Goal: Information Seeking & Learning: Compare options

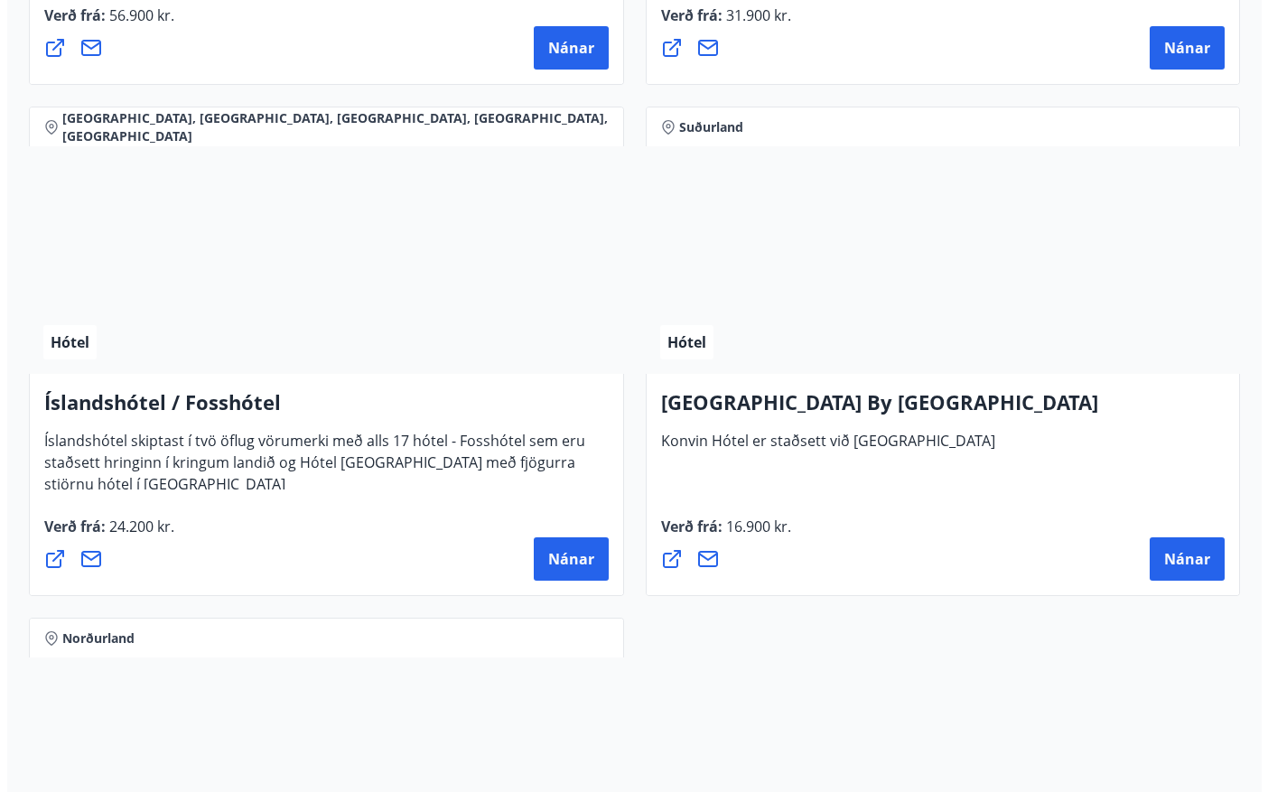
scroll to position [6322, 0]
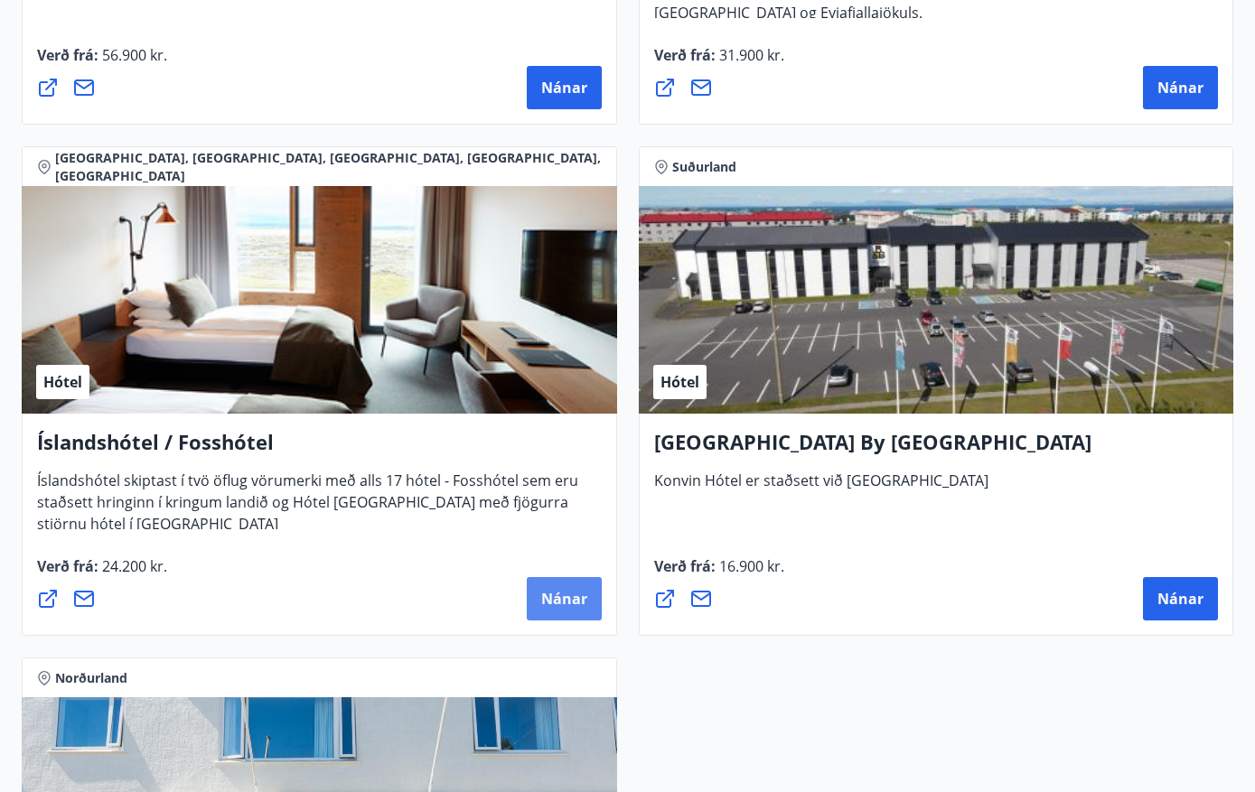
click at [557, 592] on span "Nánar" at bounding box center [564, 599] width 46 height 20
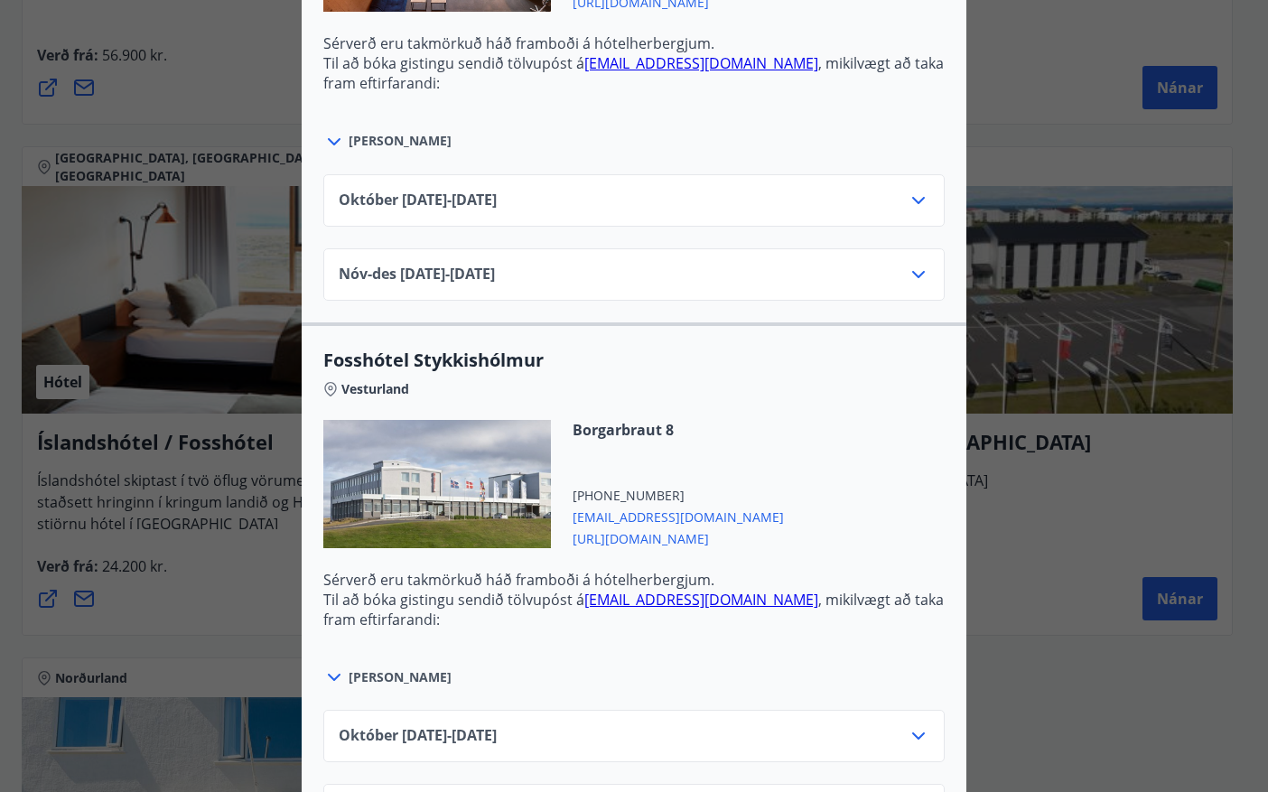
scroll to position [1054, 0]
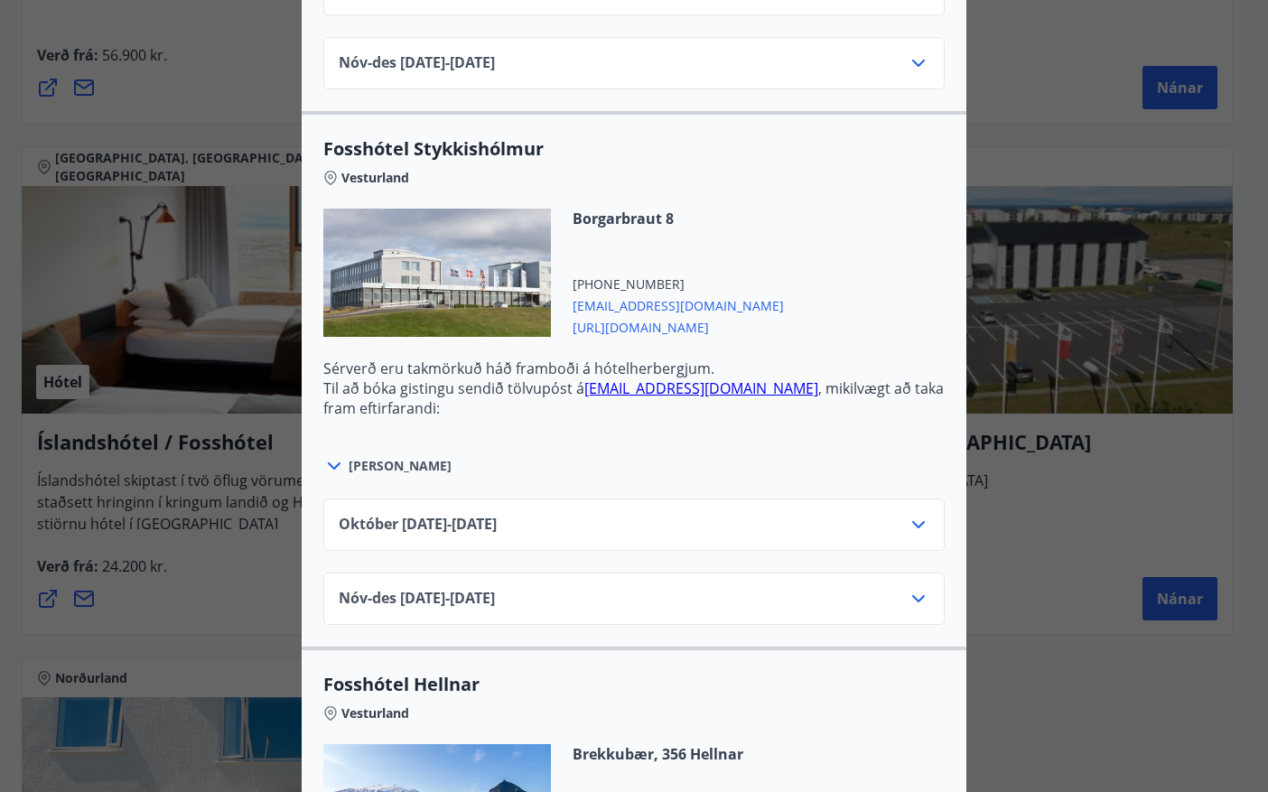
click at [827, 516] on div "[DATE]10.25 - [DATE]" at bounding box center [634, 532] width 591 height 36
click at [899, 514] on div "[DATE]10.25 - [DATE]" at bounding box center [634, 532] width 591 height 36
click at [910, 514] on icon at bounding box center [919, 525] width 22 height 22
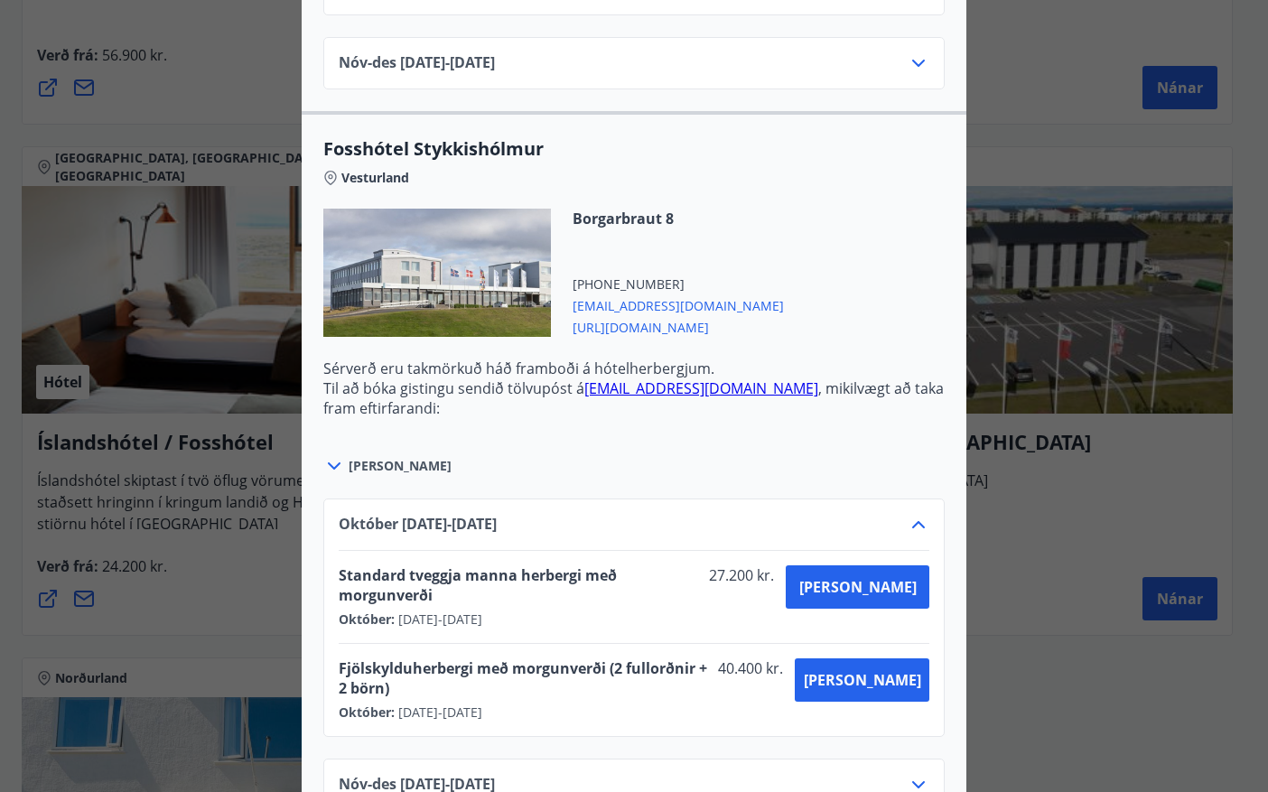
scroll to position [1264, 0]
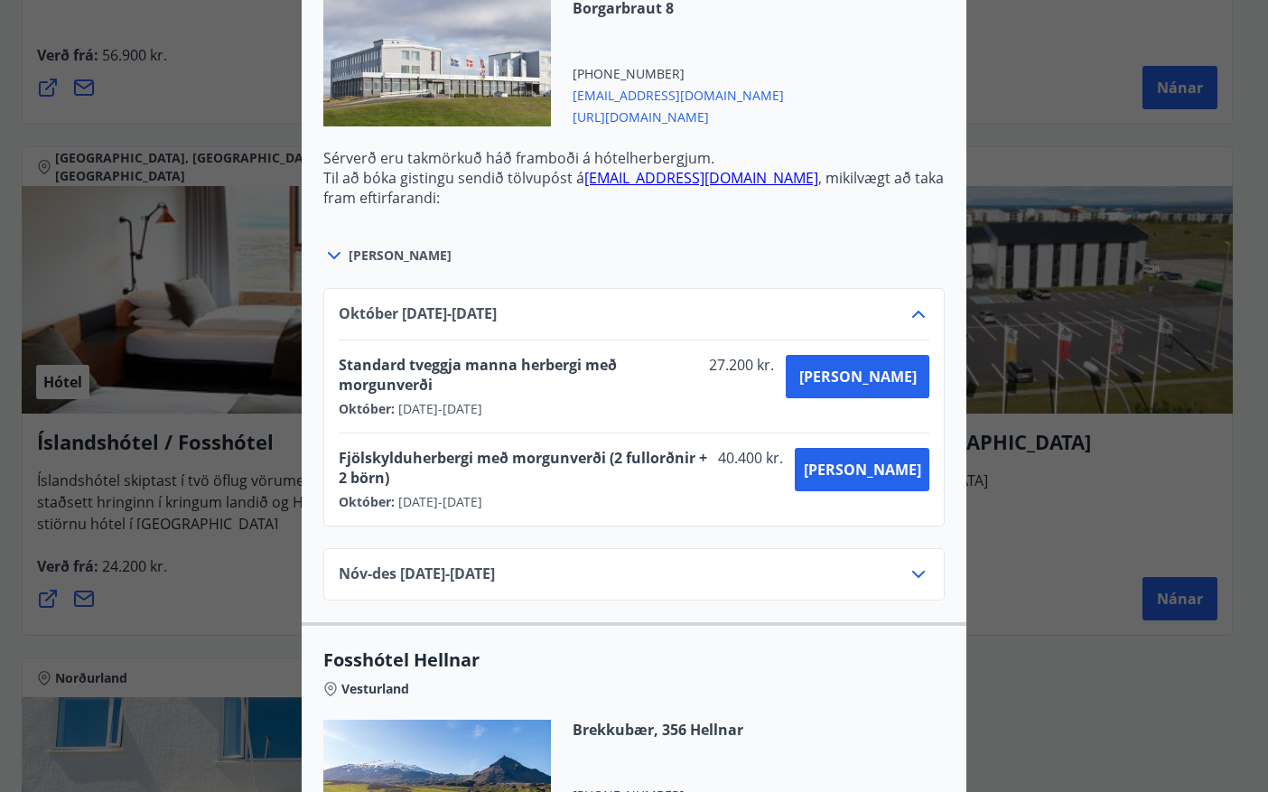
click at [913, 571] on icon at bounding box center [918, 574] width 13 height 7
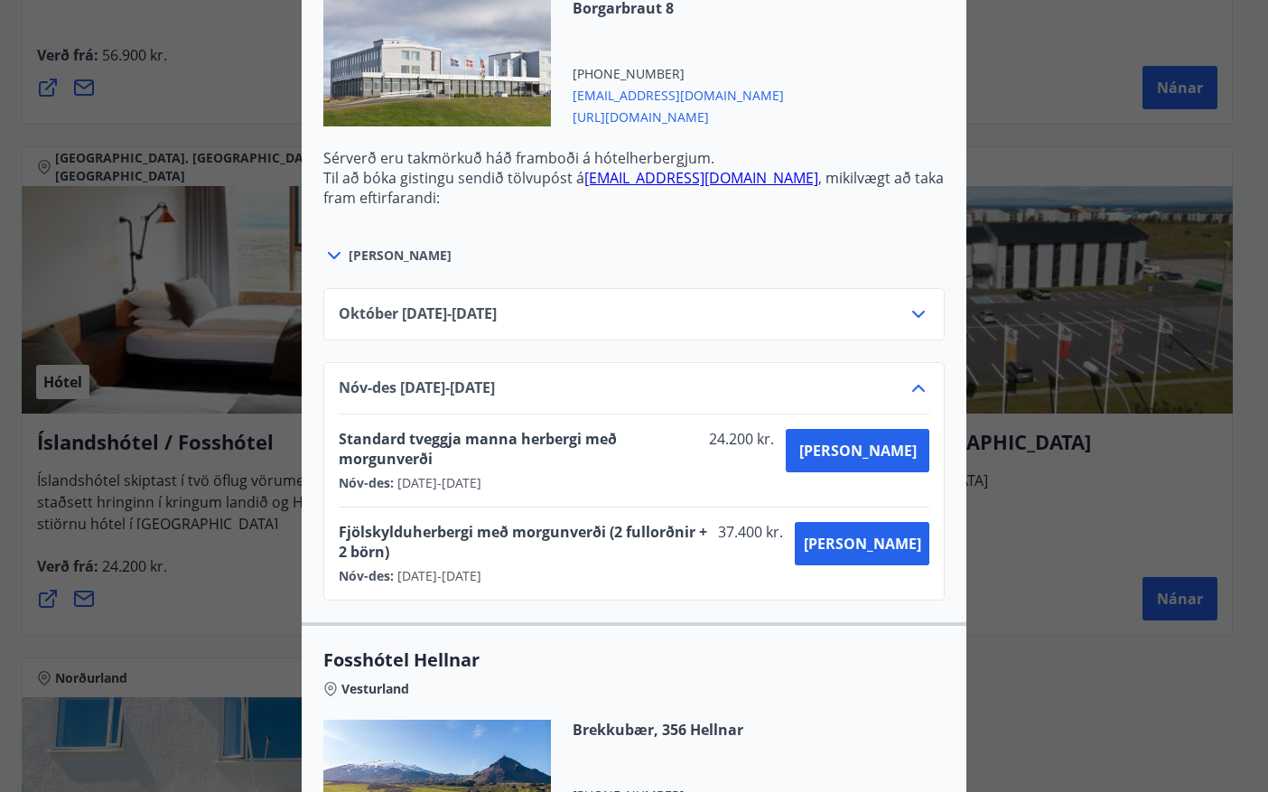
click at [201, 535] on div "Íslandshótel / Fosshótel Ekki er hægt að nýta Ferðaávísun fyrir bókanir sem eru…" at bounding box center [634, 396] width 1268 height 792
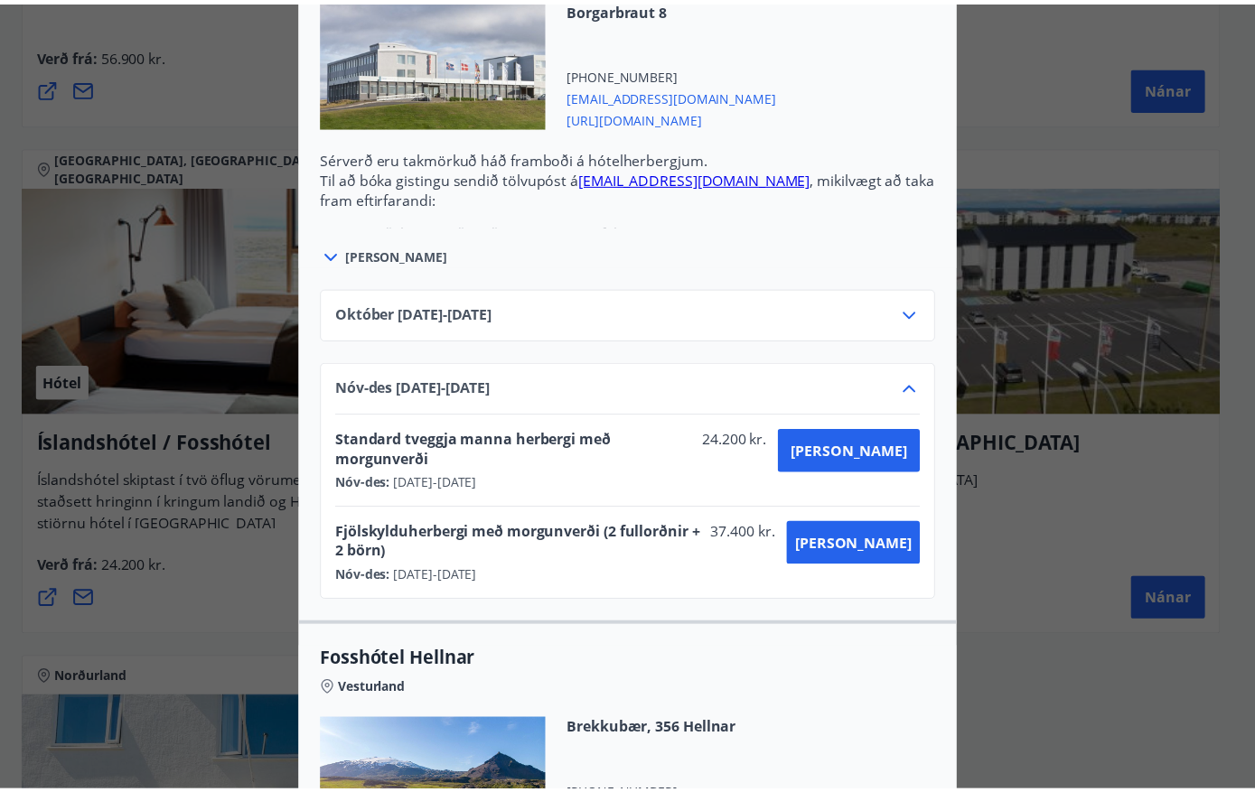
scroll to position [0, 0]
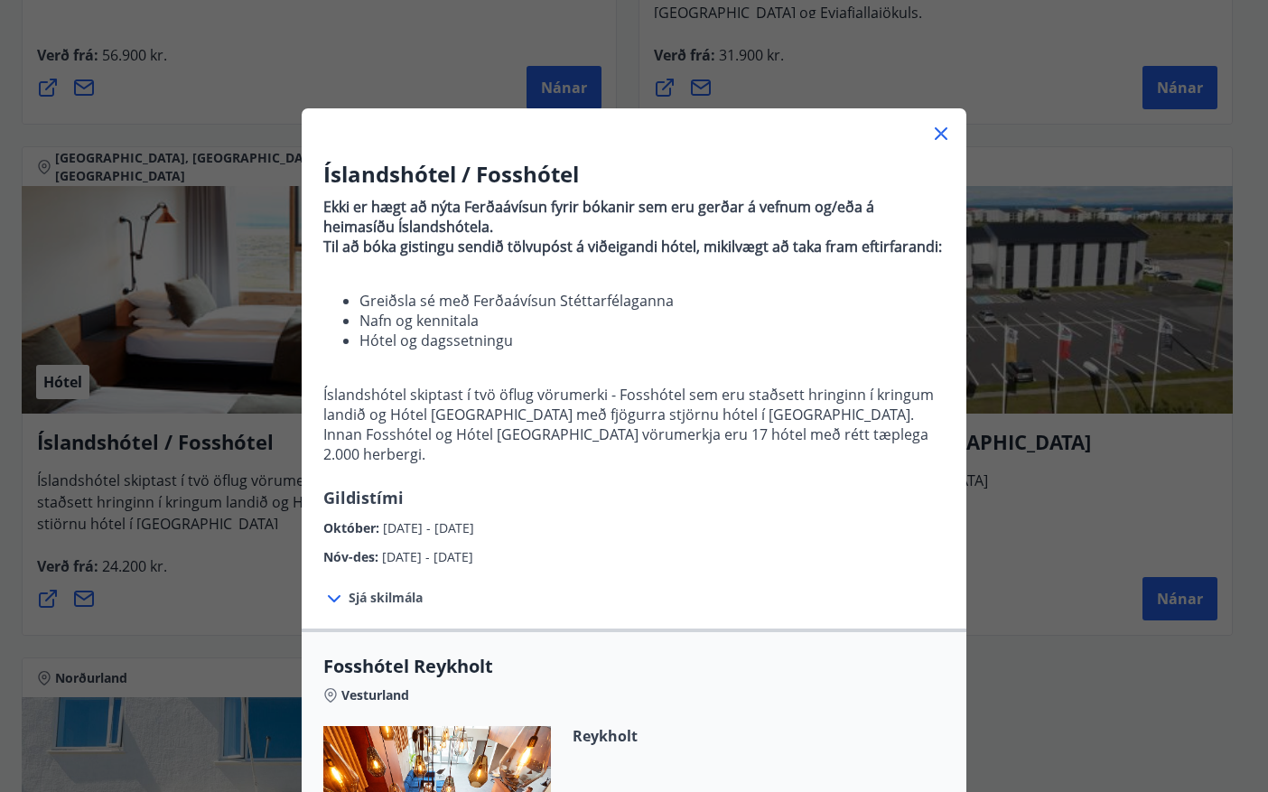
click at [931, 139] on icon at bounding box center [941, 134] width 22 height 22
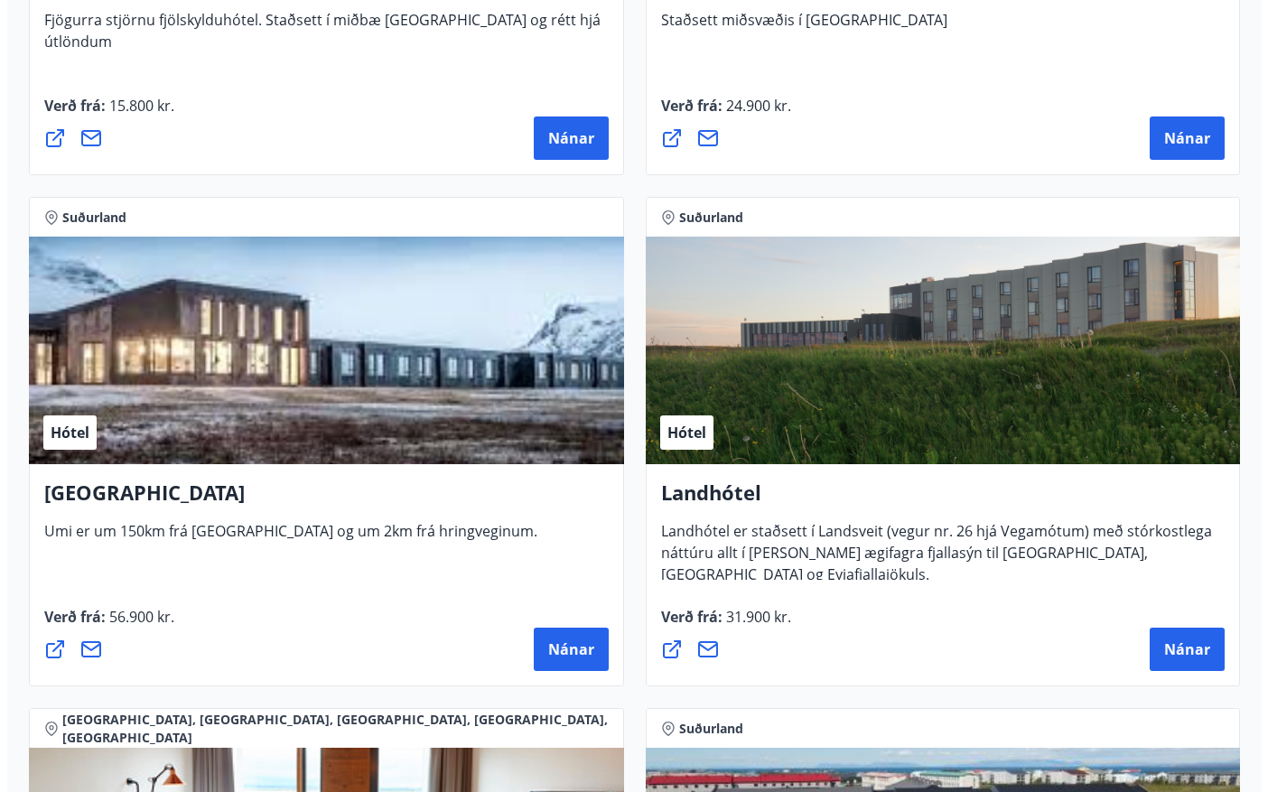
scroll to position [5690, 0]
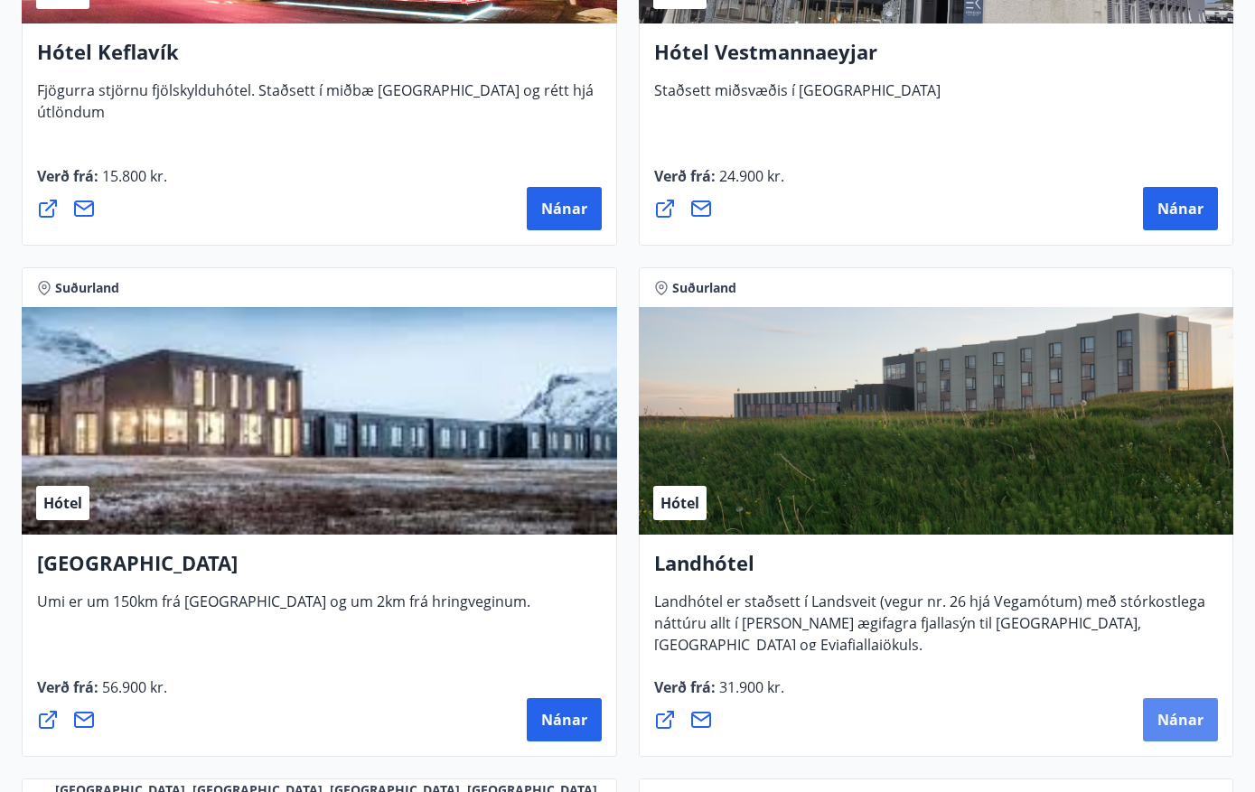
click at [1180, 716] on span "Nánar" at bounding box center [1180, 720] width 46 height 20
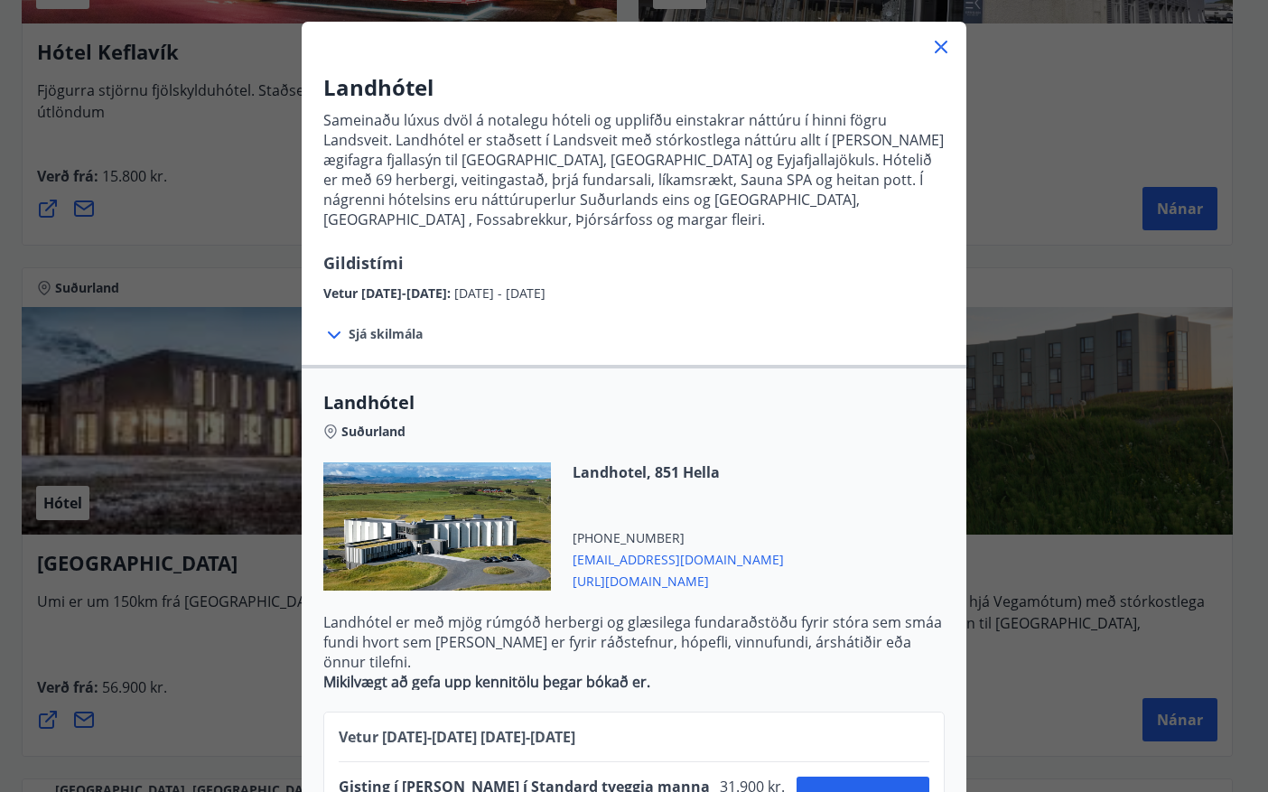
scroll to position [127, 0]
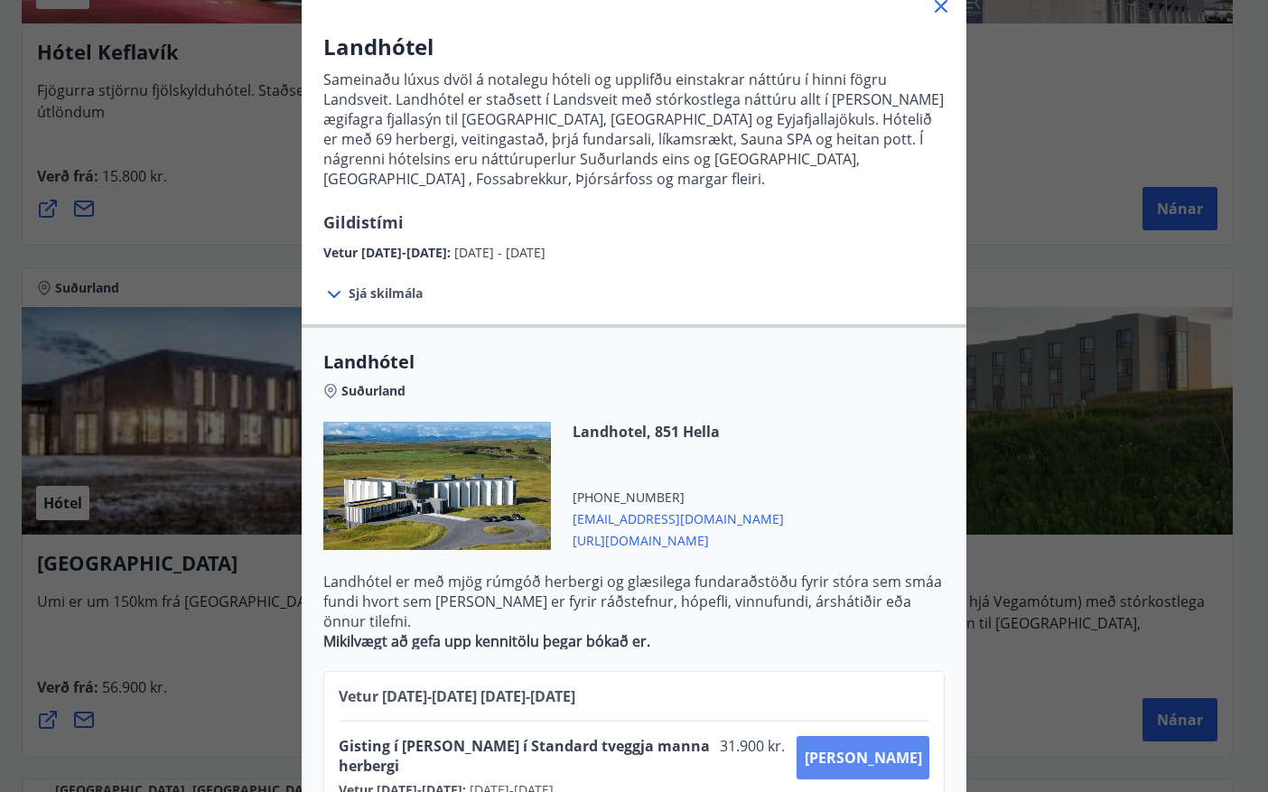
click at [882, 736] on button "[PERSON_NAME]" at bounding box center [863, 757] width 133 height 43
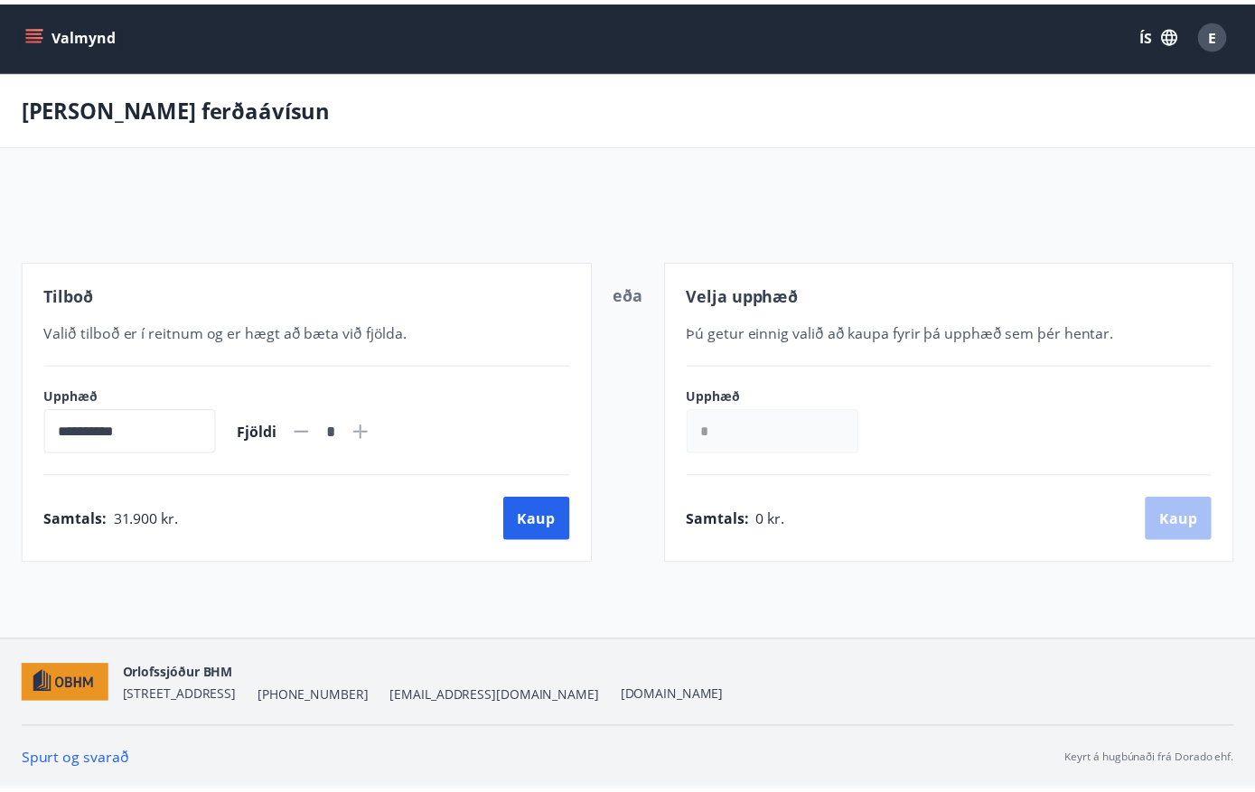
scroll to position [3, 0]
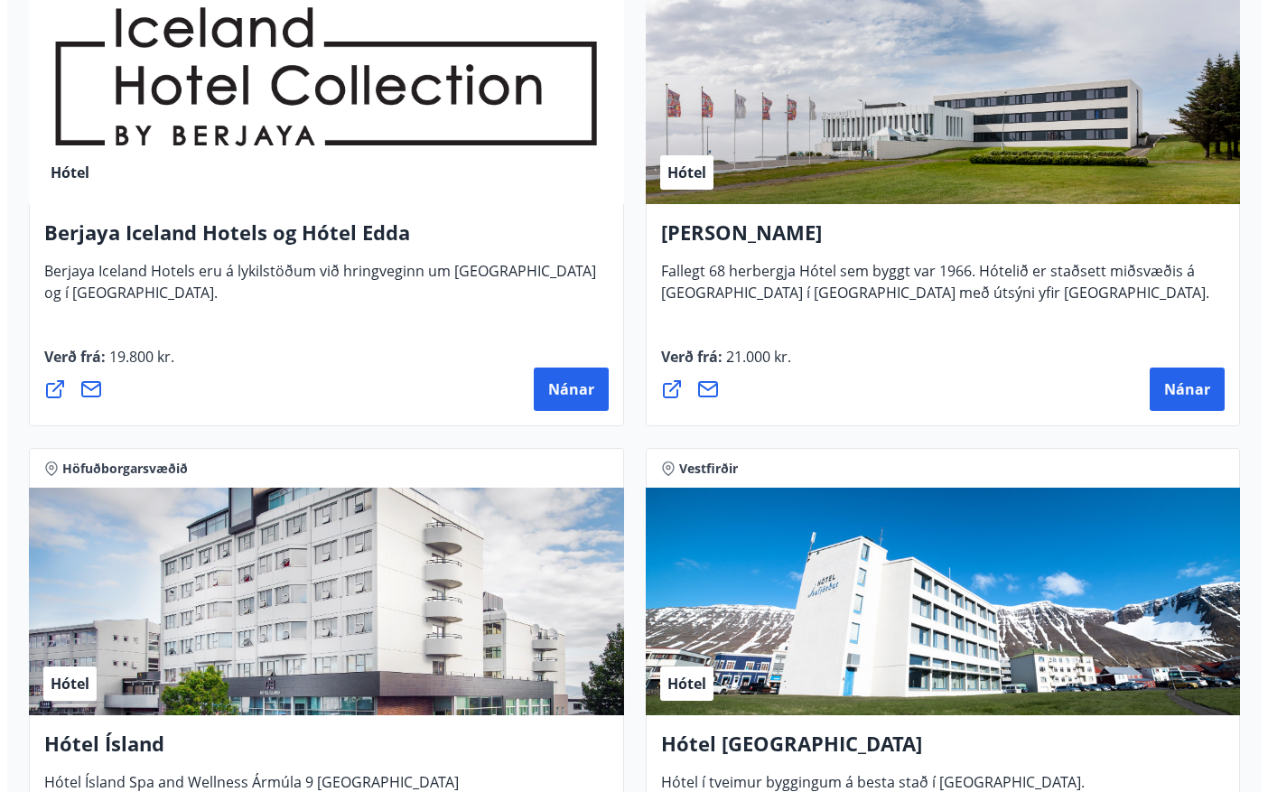
scroll to position [2742, 0]
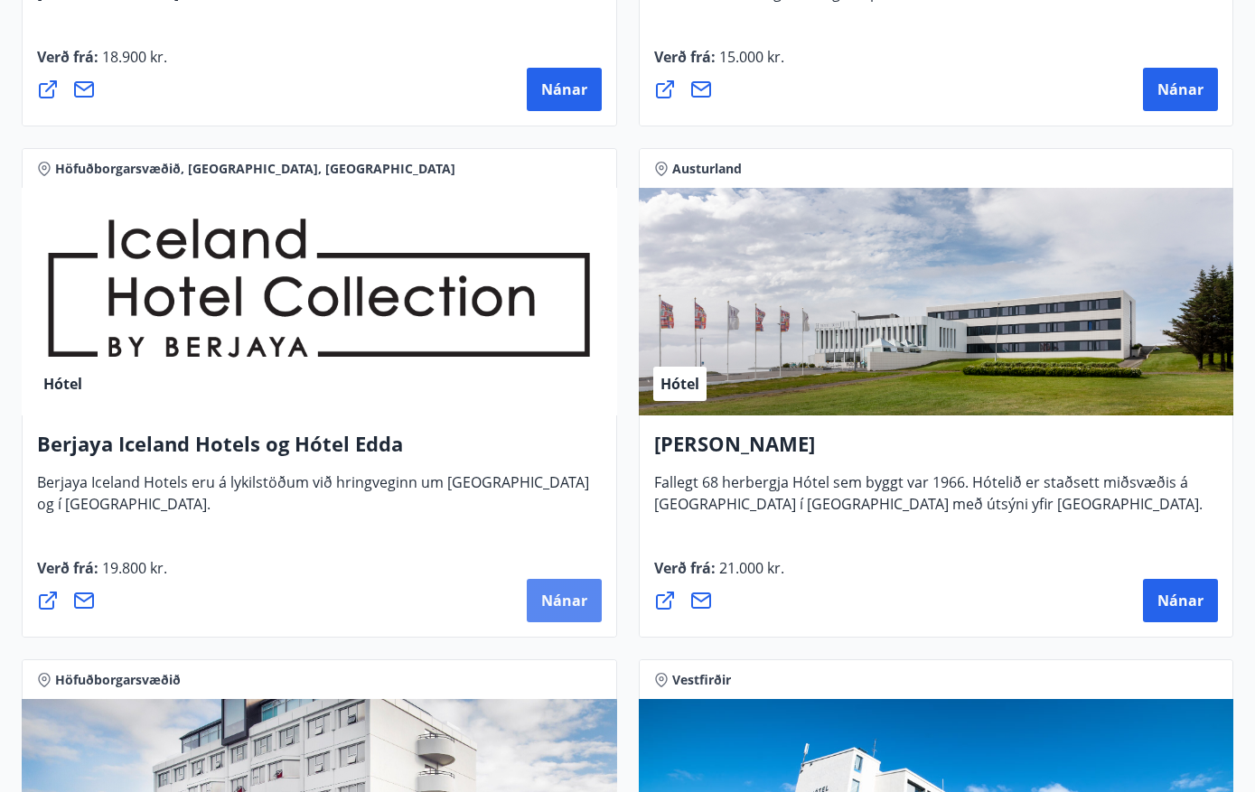
click at [559, 594] on span "Nánar" at bounding box center [564, 601] width 46 height 20
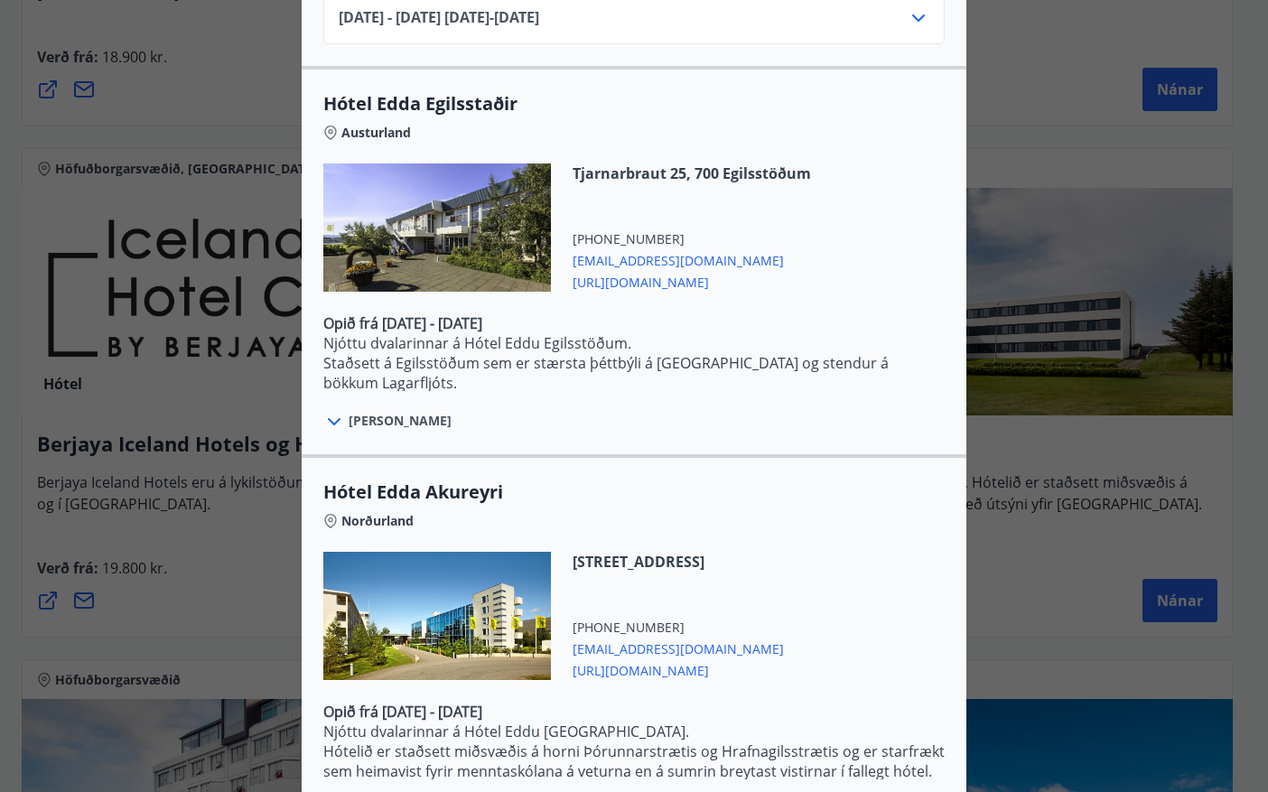
scroll to position [3098, 0]
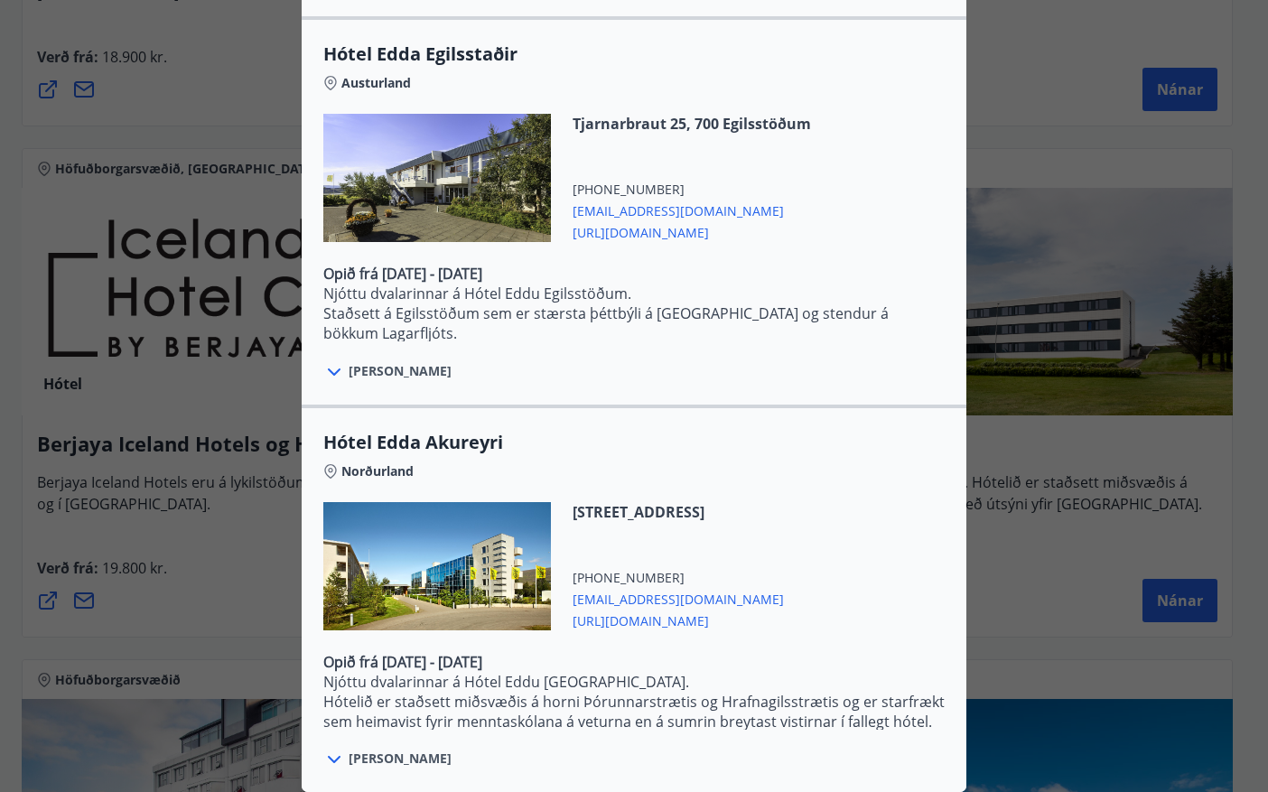
click at [1011, 578] on div "Berjaya Iceland Hotels og Hótel Edda Berjaya Iceland Hotels og Hótel Edda eru h…" at bounding box center [634, 396] width 1268 height 792
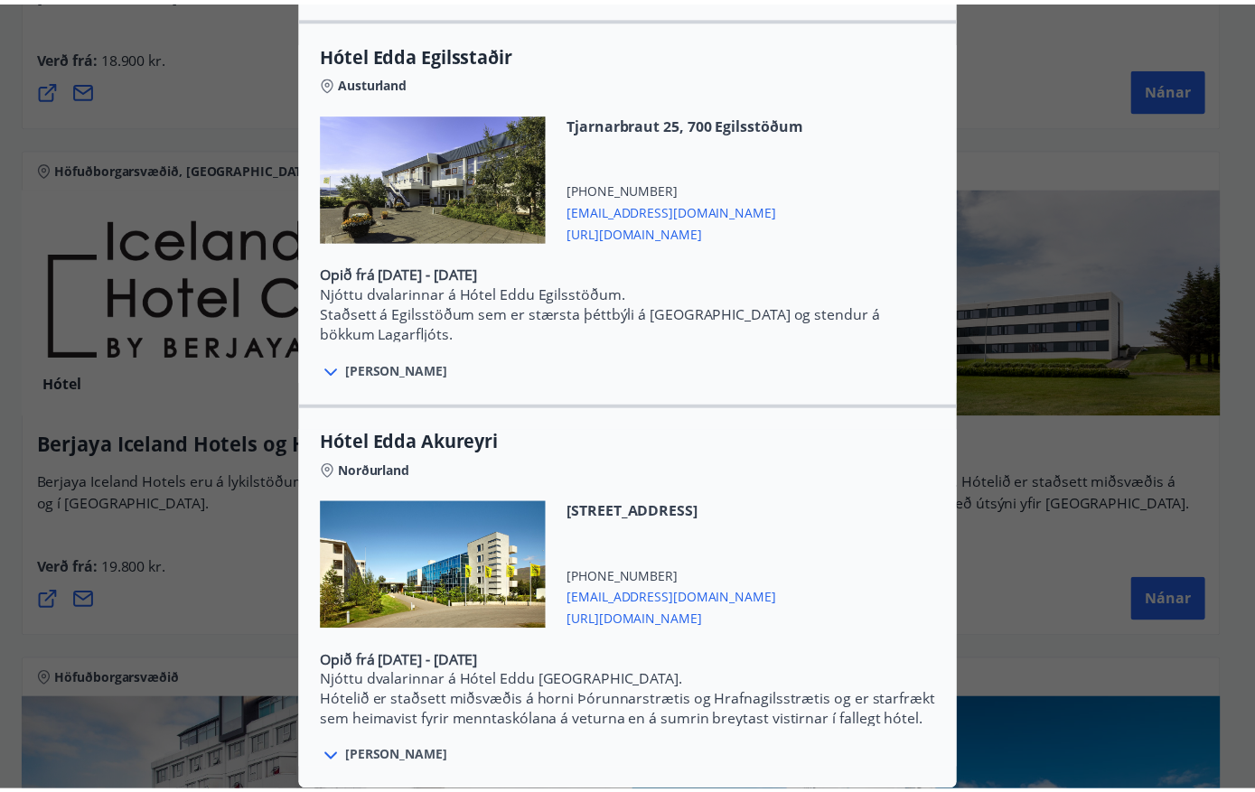
scroll to position [0, 0]
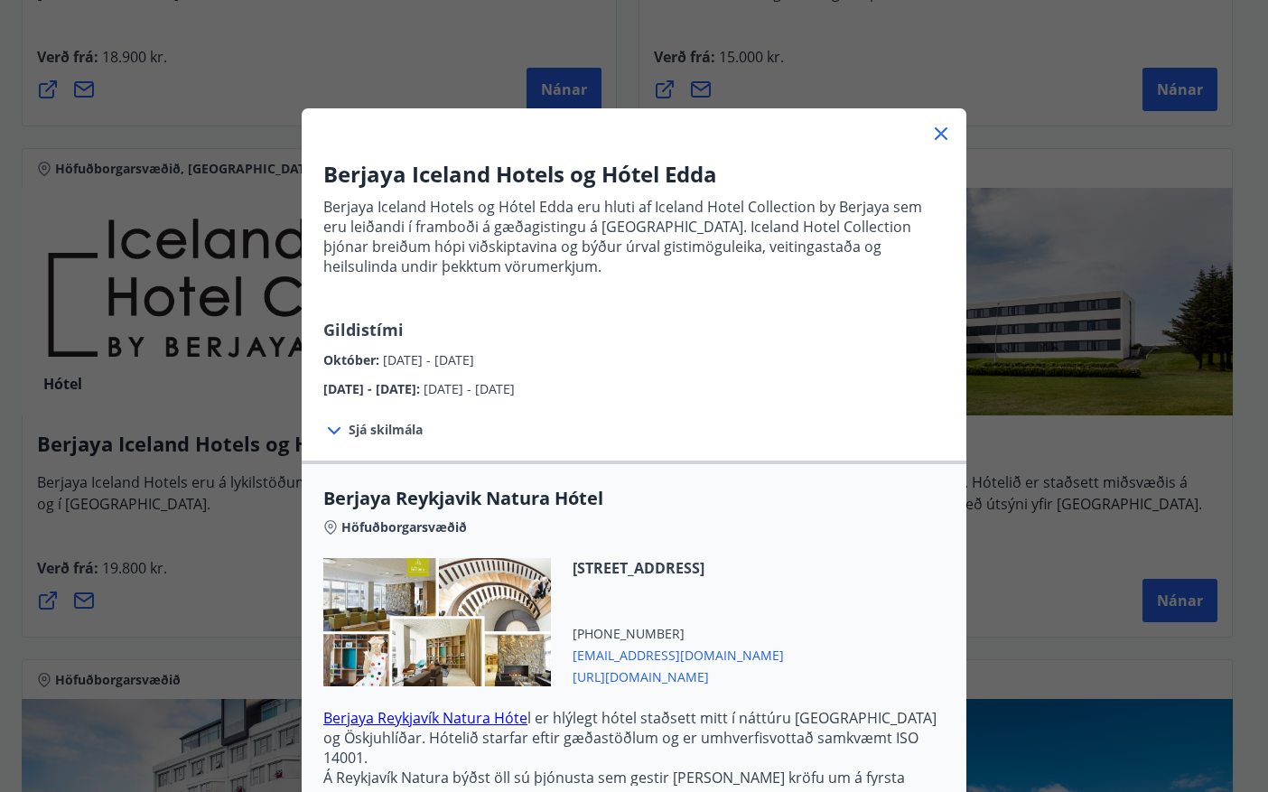
click at [941, 135] on icon at bounding box center [941, 134] width 22 height 22
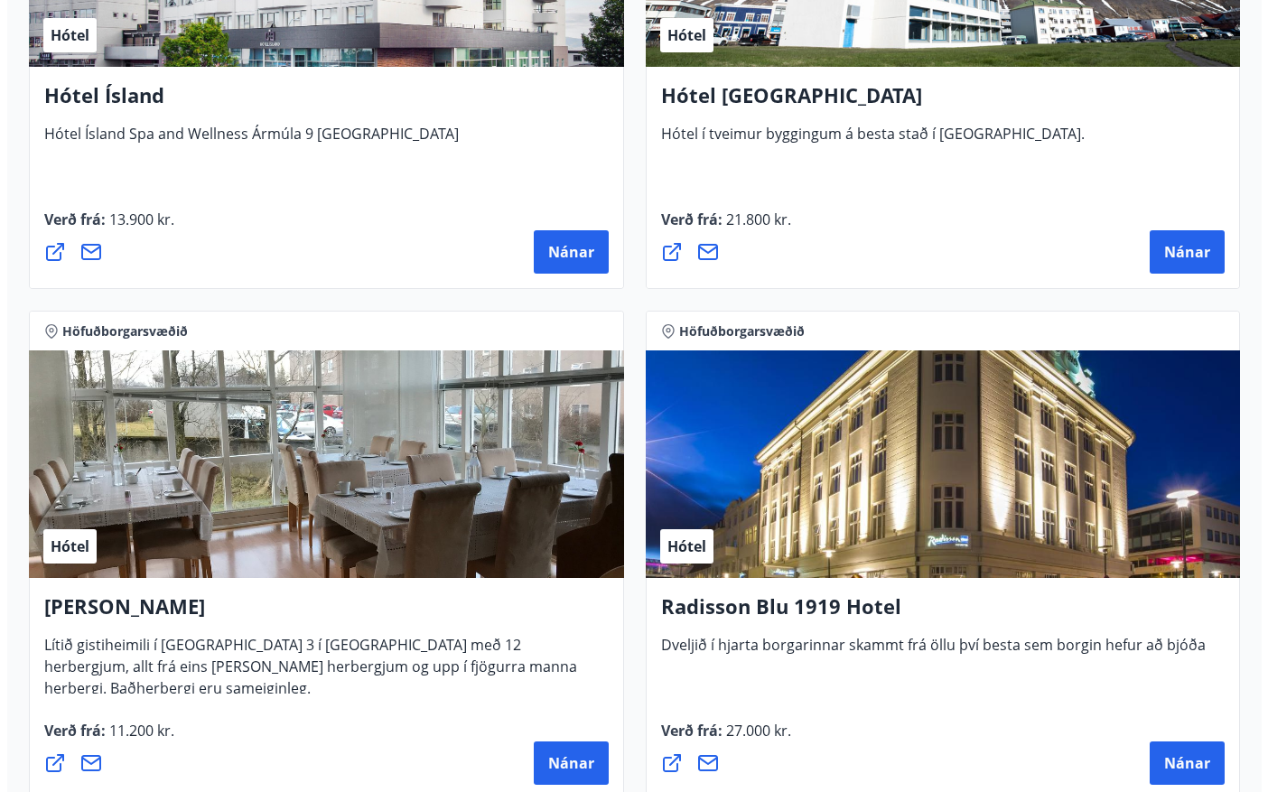
scroll to position [3796, 0]
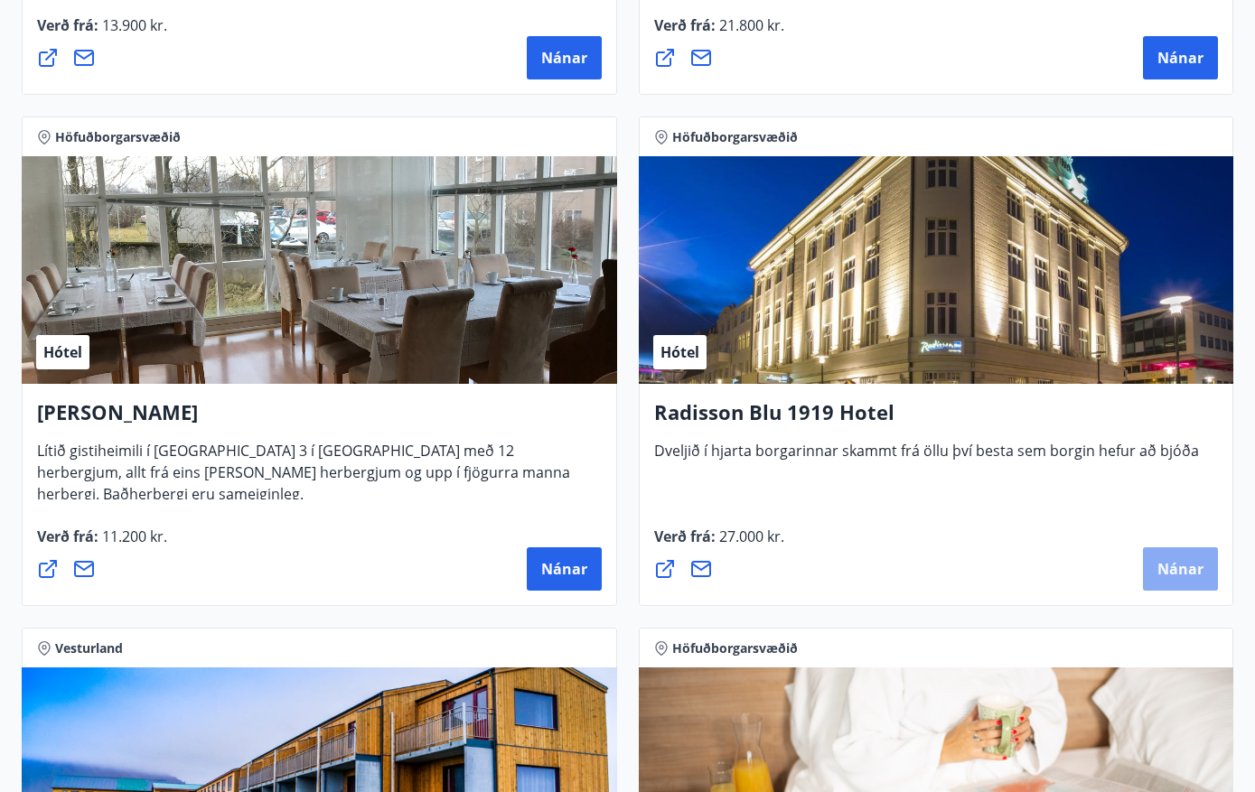
click at [1179, 573] on span "Nánar" at bounding box center [1180, 569] width 46 height 20
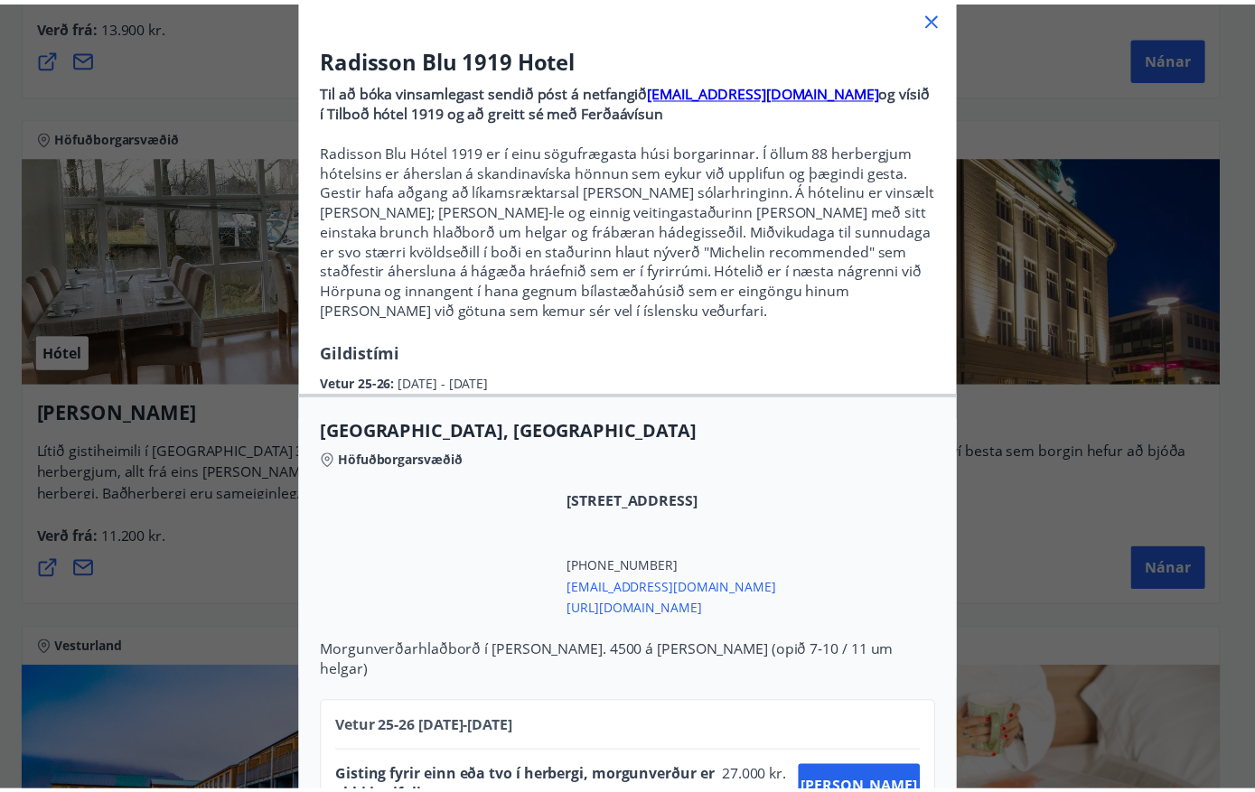
scroll to position [185, 0]
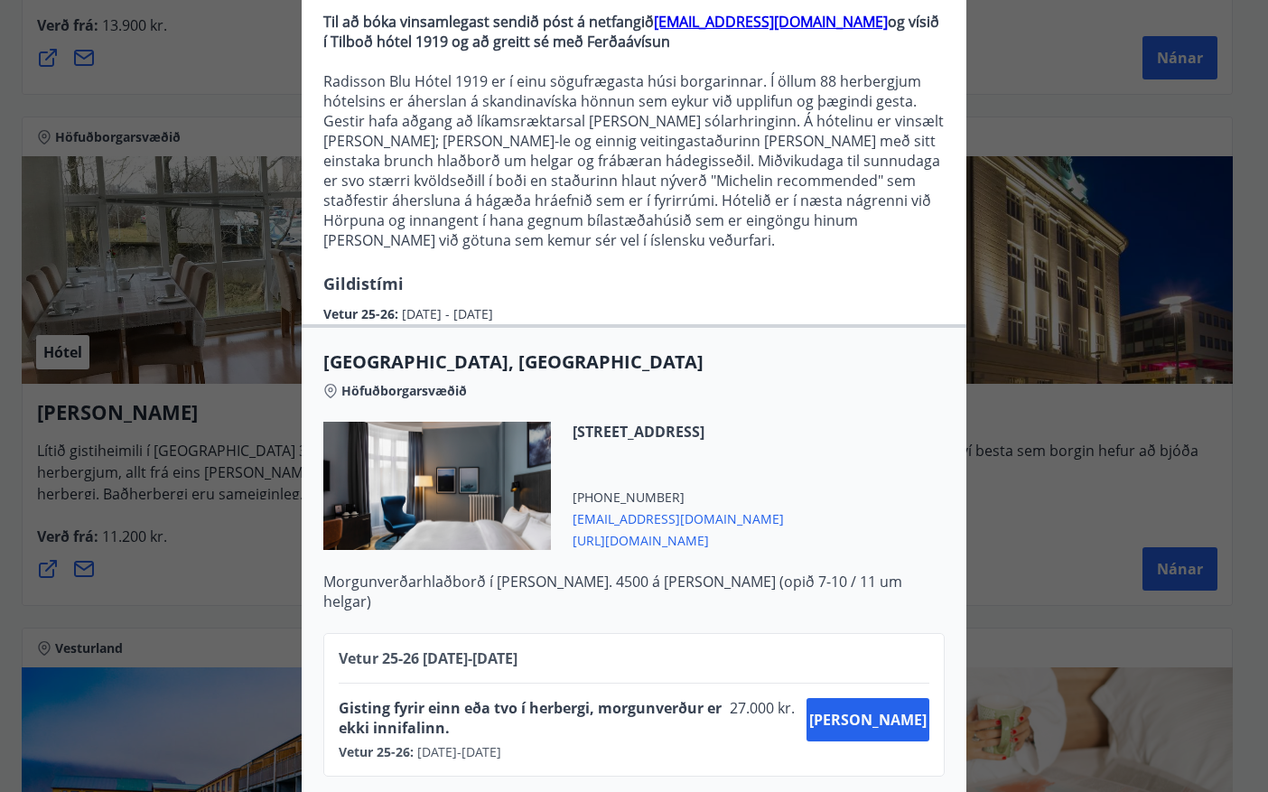
click at [1174, 480] on div "Radisson Blu 1919 Hotel Til að bóka vinsamlegast sendið póst á netfangið [EMAIL…" at bounding box center [634, 211] width 1268 height 792
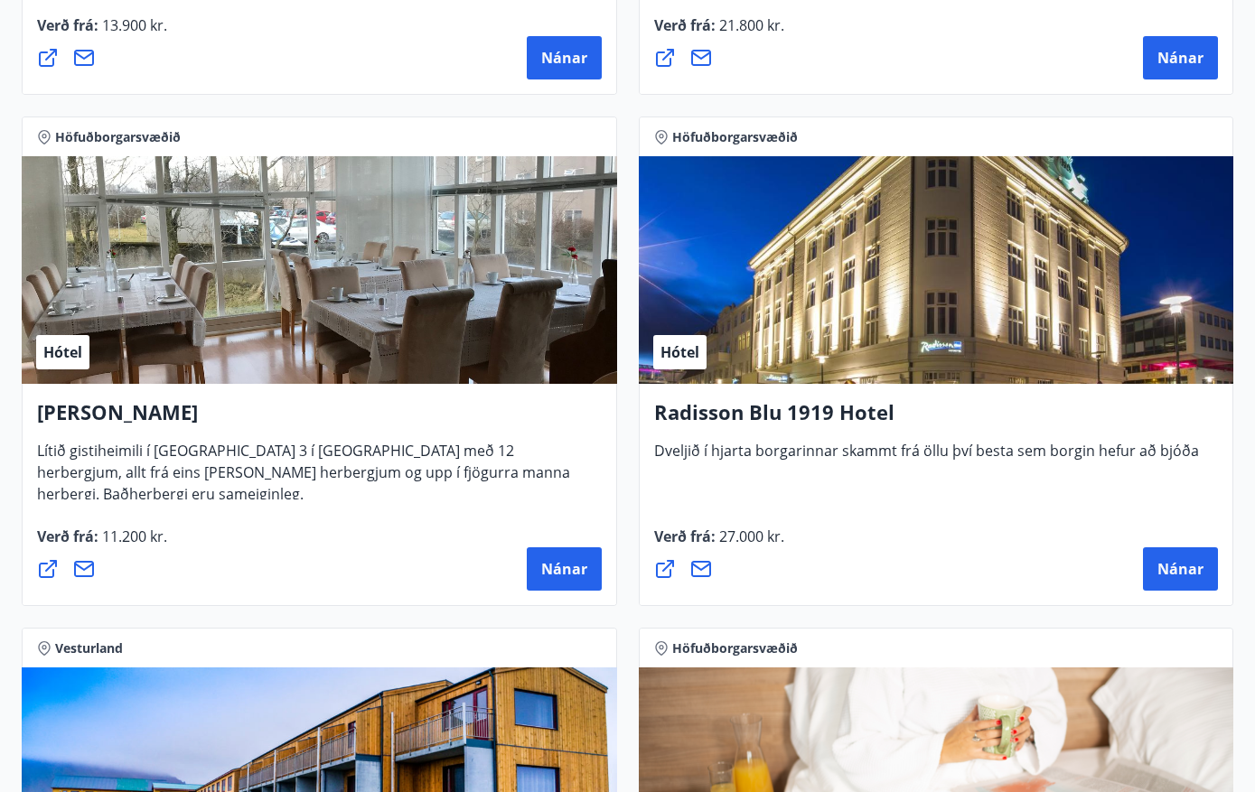
drag, startPoint x: 903, startPoint y: 404, endPoint x: 611, endPoint y: 424, distance: 292.5
click at [611, 424] on div "Höfuðborgarsvæðið, Suðurland Afþreying Fjallafjör Vertu með í gönguhópi með Fja…" at bounding box center [627, 105] width 1233 height 7157
click at [738, 415] on h4 "Radisson Blu 1919 Hotel" at bounding box center [936, 419] width 564 height 42
drag, startPoint x: 893, startPoint y: 415, endPoint x: 654, endPoint y: 433, distance: 240.0
click at [654, 433] on h4 "Radisson Blu 1919 Hotel" at bounding box center [936, 419] width 564 height 42
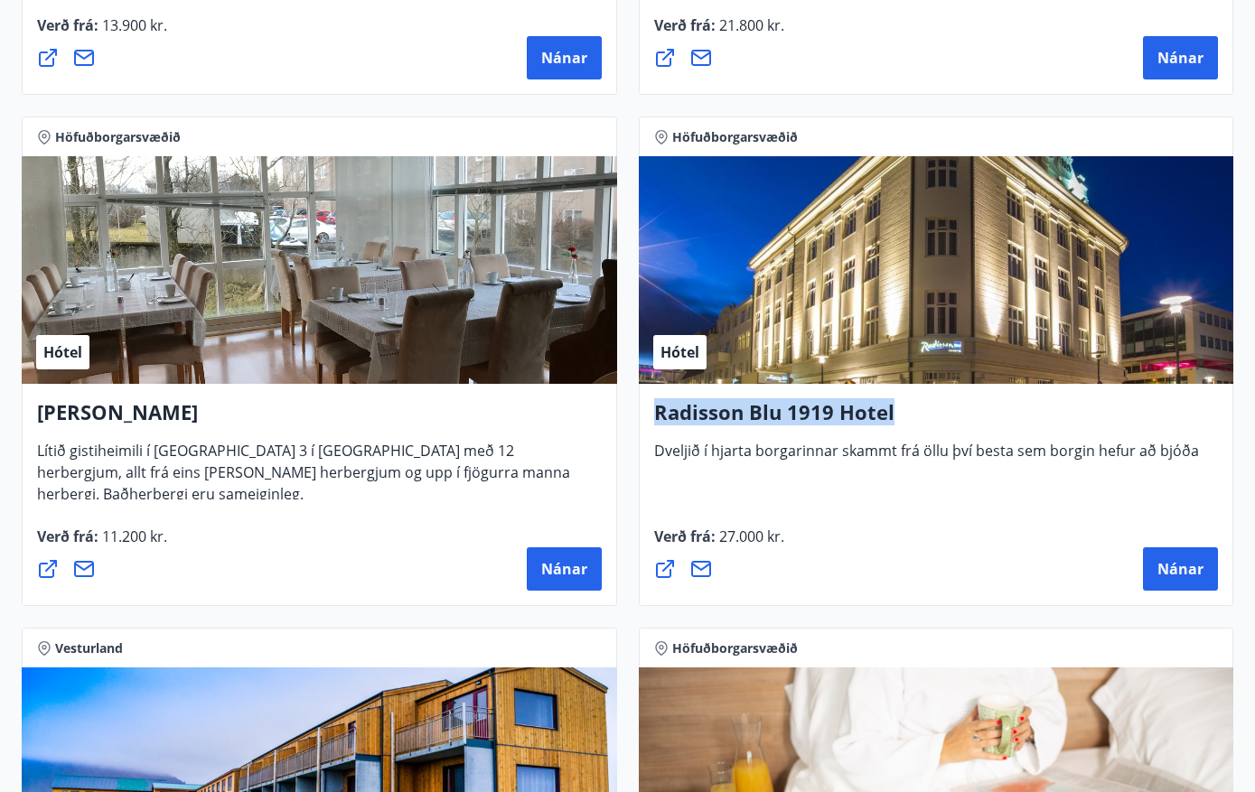
copy h4 "Radisson Blu 1919 Hotel"
click at [620, 572] on div "Höfuðborgarsvæðið Hótel Alba gistiheimili Lítið gistiheimili í [GEOGRAPHIC_DATA…" at bounding box center [319, 361] width 617 height 511
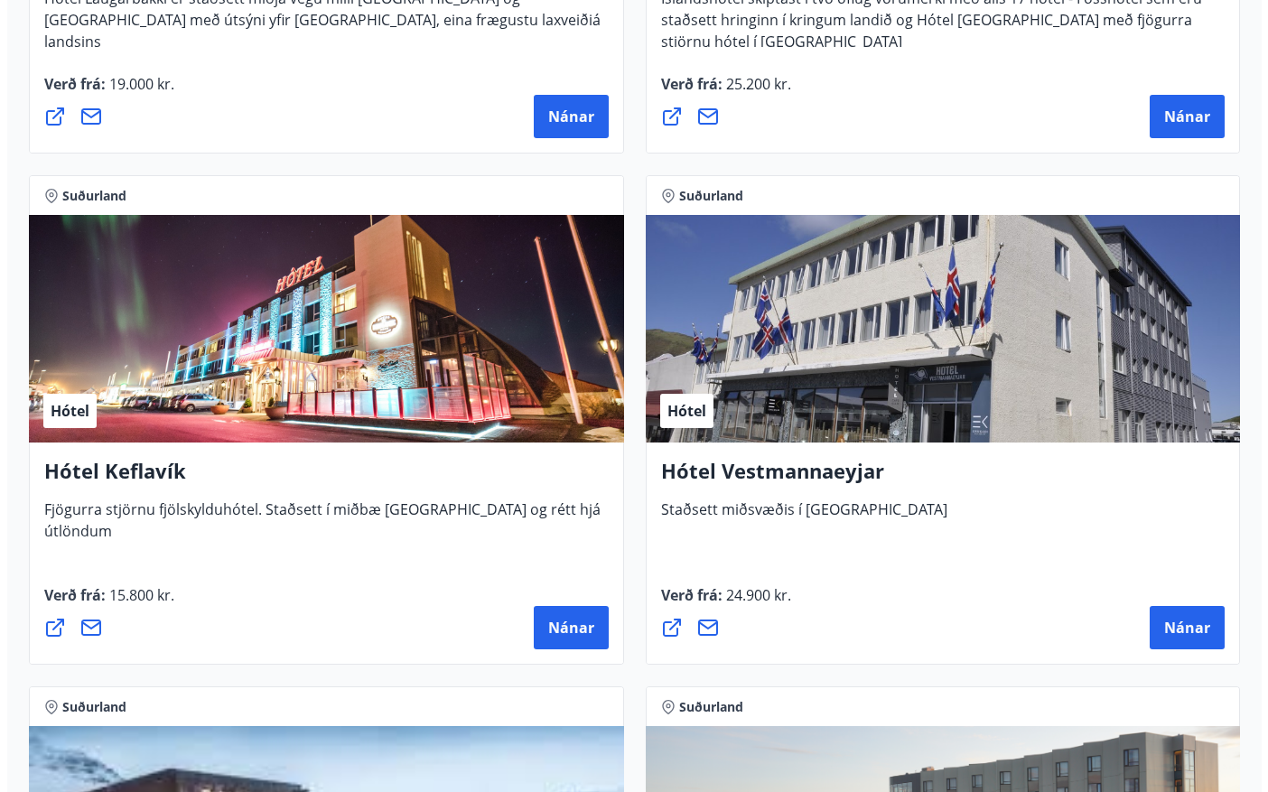
scroll to position [5482, 0]
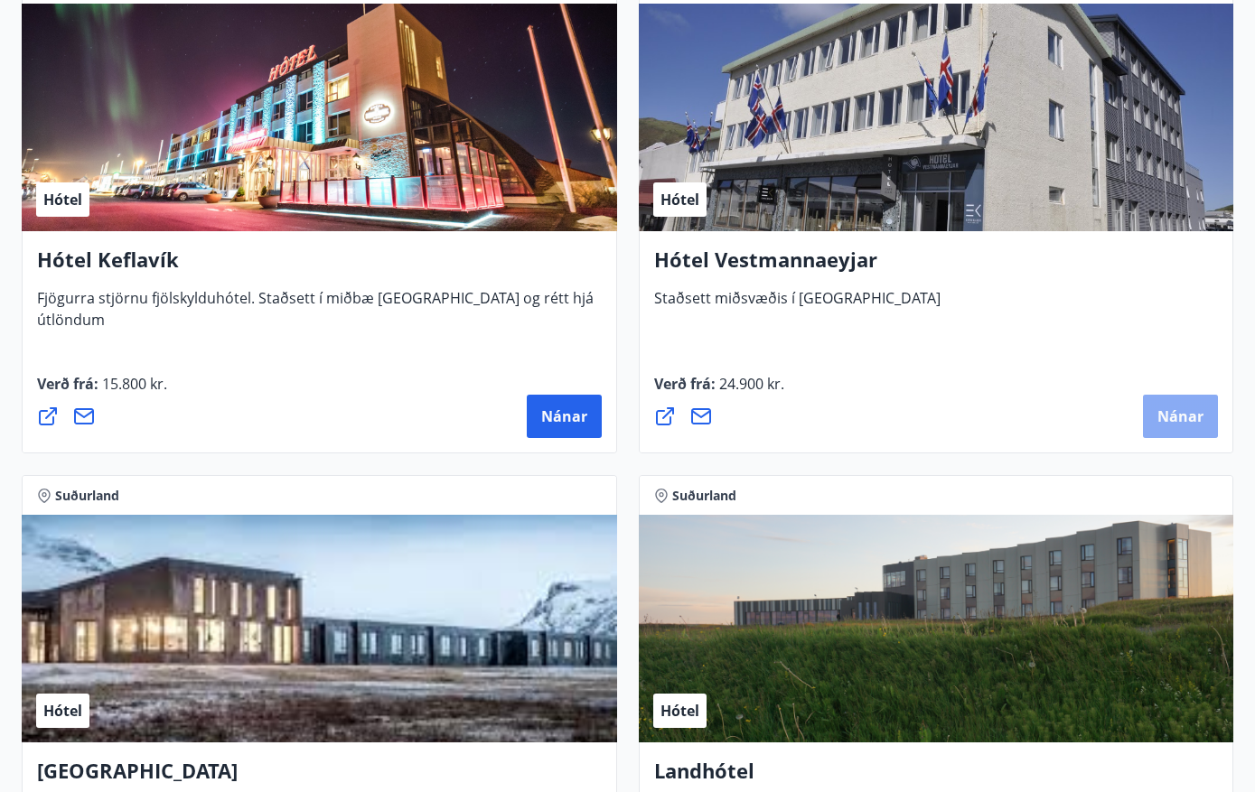
click at [1179, 433] on button "Nánar" at bounding box center [1180, 416] width 75 height 43
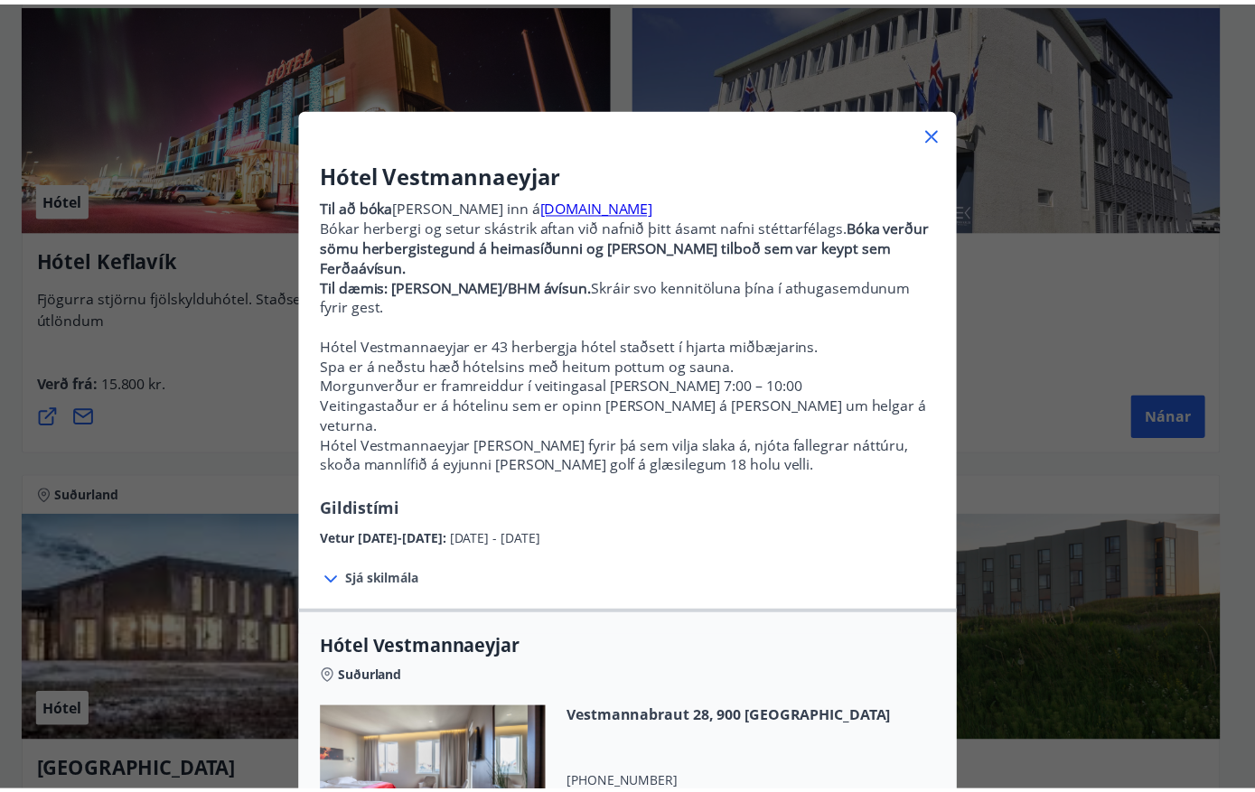
scroll to position [210, 0]
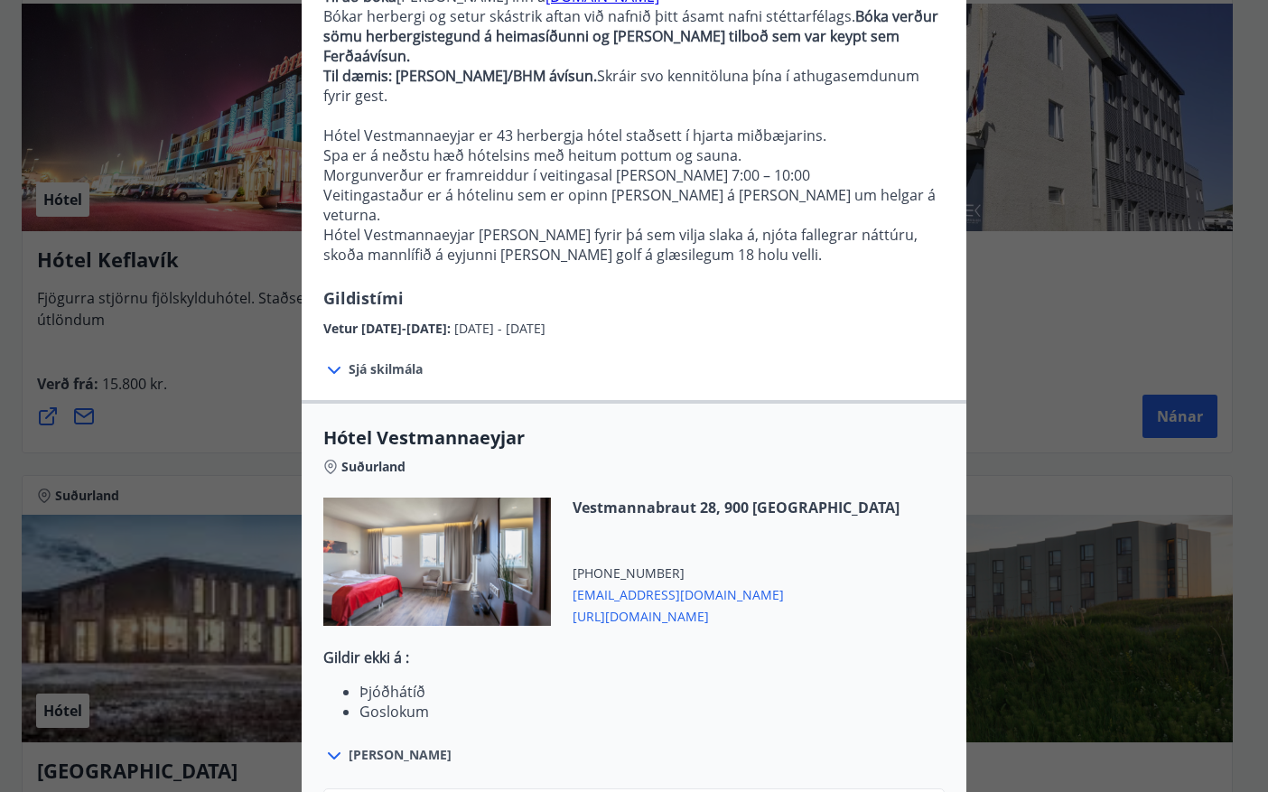
click at [1098, 476] on div "Hótel Vestmannaeyjar Til að [PERSON_NAME] [PERSON_NAME] inn á [DOMAIN_NAME] Bók…" at bounding box center [634, 186] width 1268 height 792
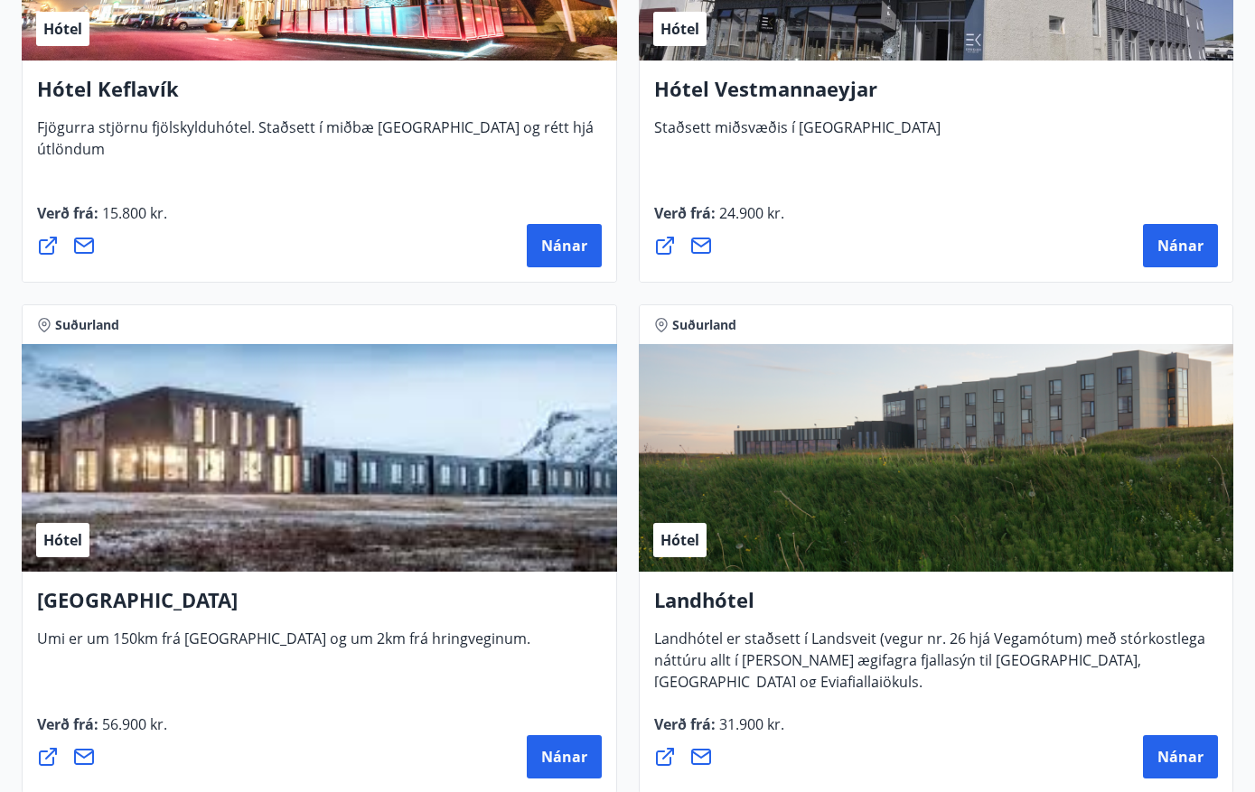
scroll to position [5693, 0]
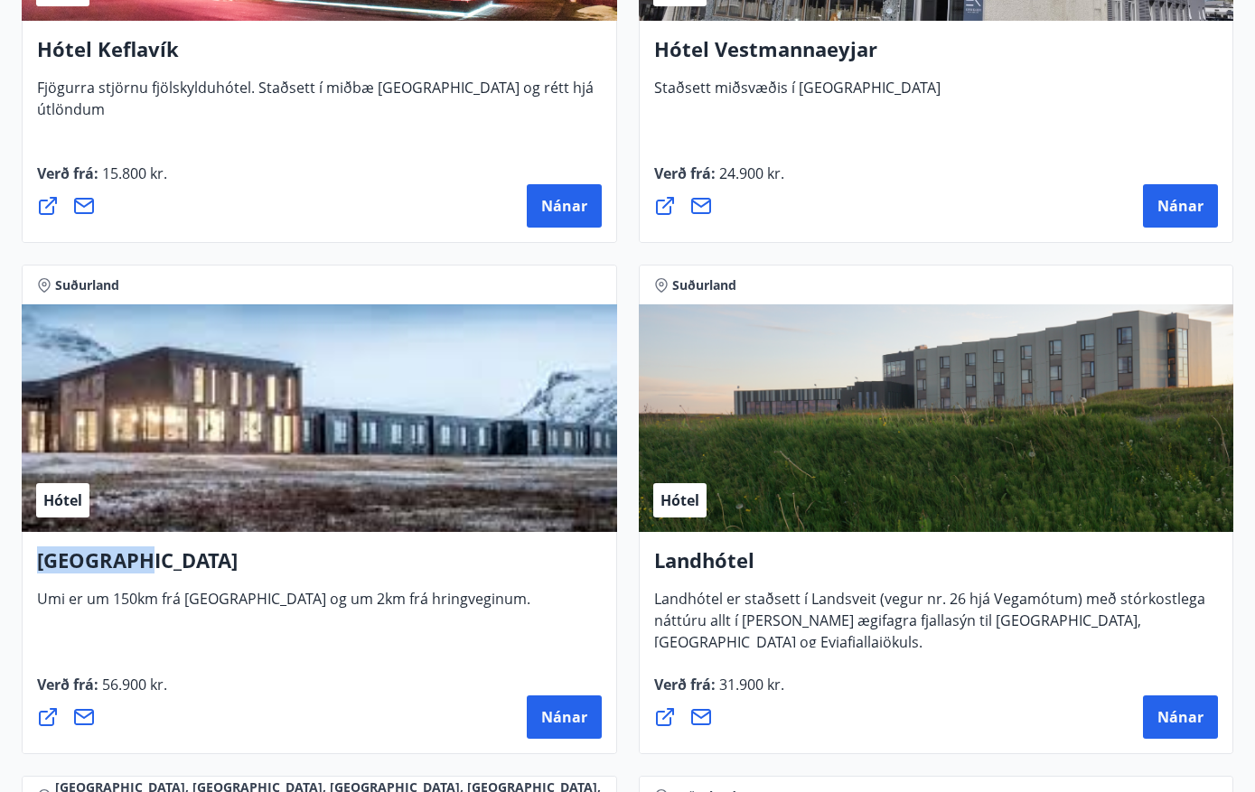
drag, startPoint x: 143, startPoint y: 575, endPoint x: 27, endPoint y: 576, distance: 115.6
click at [27, 576] on div "UMI Hotel Umi er um 150km frá [GEOGRAPHIC_DATA] og um 2km frá hringveginum. Ver…" at bounding box center [319, 643] width 595 height 222
click at [477, 592] on div "UMI Hotel Umi er um 150km frá [GEOGRAPHIC_DATA] og um 2km frá hringveginum." at bounding box center [319, 577] width 564 height 63
drag, startPoint x: 161, startPoint y: 564, endPoint x: 34, endPoint y: 560, distance: 126.5
click at [34, 560] on div "UMI Hotel Umi er um 150km frá [GEOGRAPHIC_DATA] og um 2km frá hringveginum. Ver…" at bounding box center [319, 643] width 595 height 222
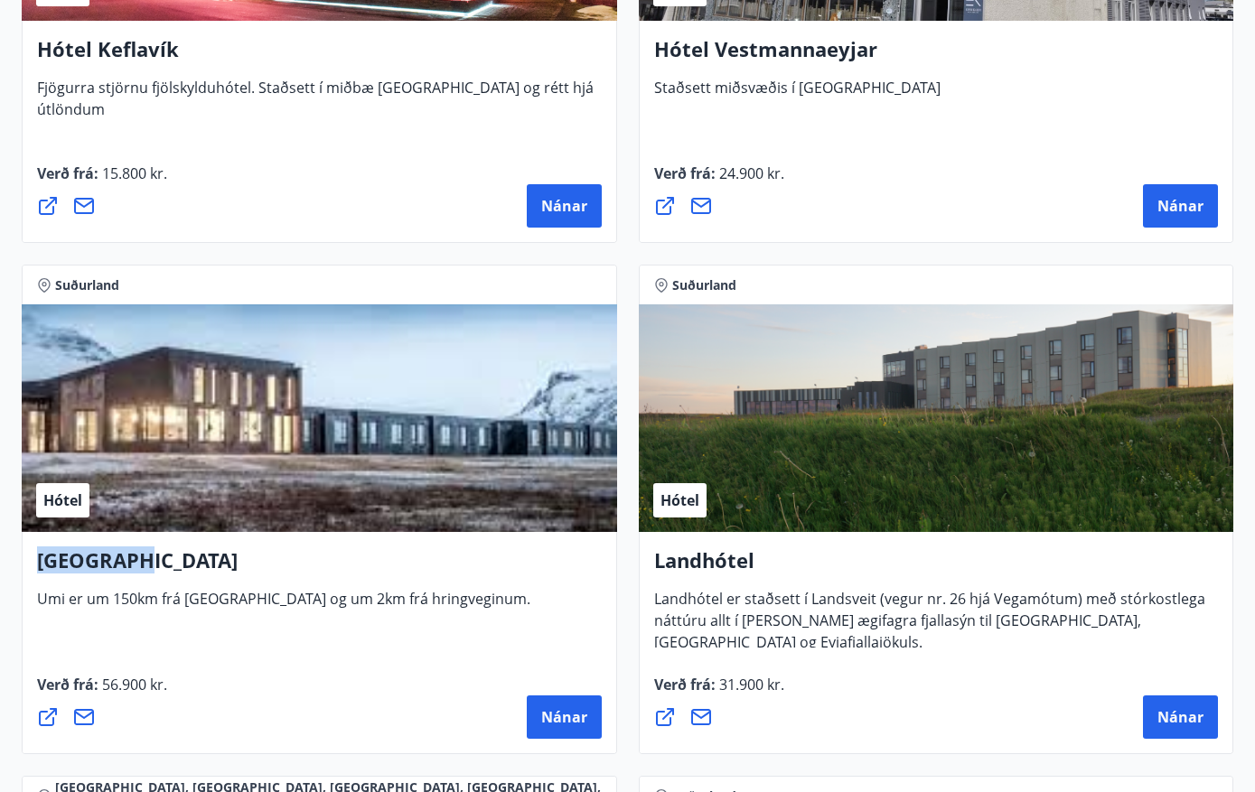
copy h4 "[GEOGRAPHIC_DATA]"
click at [619, 518] on div "Suðurland Hótel UMI Hotel Umi er um 150km frá [GEOGRAPHIC_DATA] og um 2km frá h…" at bounding box center [319, 509] width 617 height 511
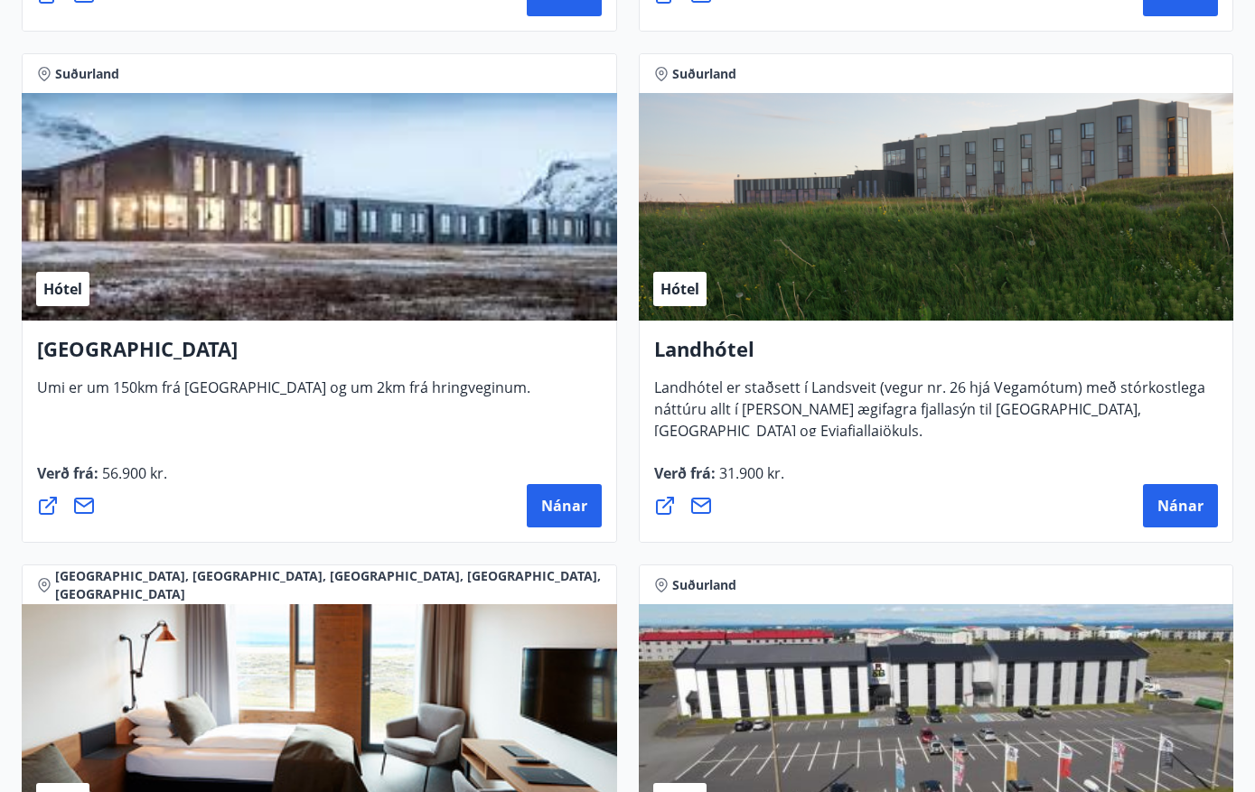
scroll to position [5903, 0]
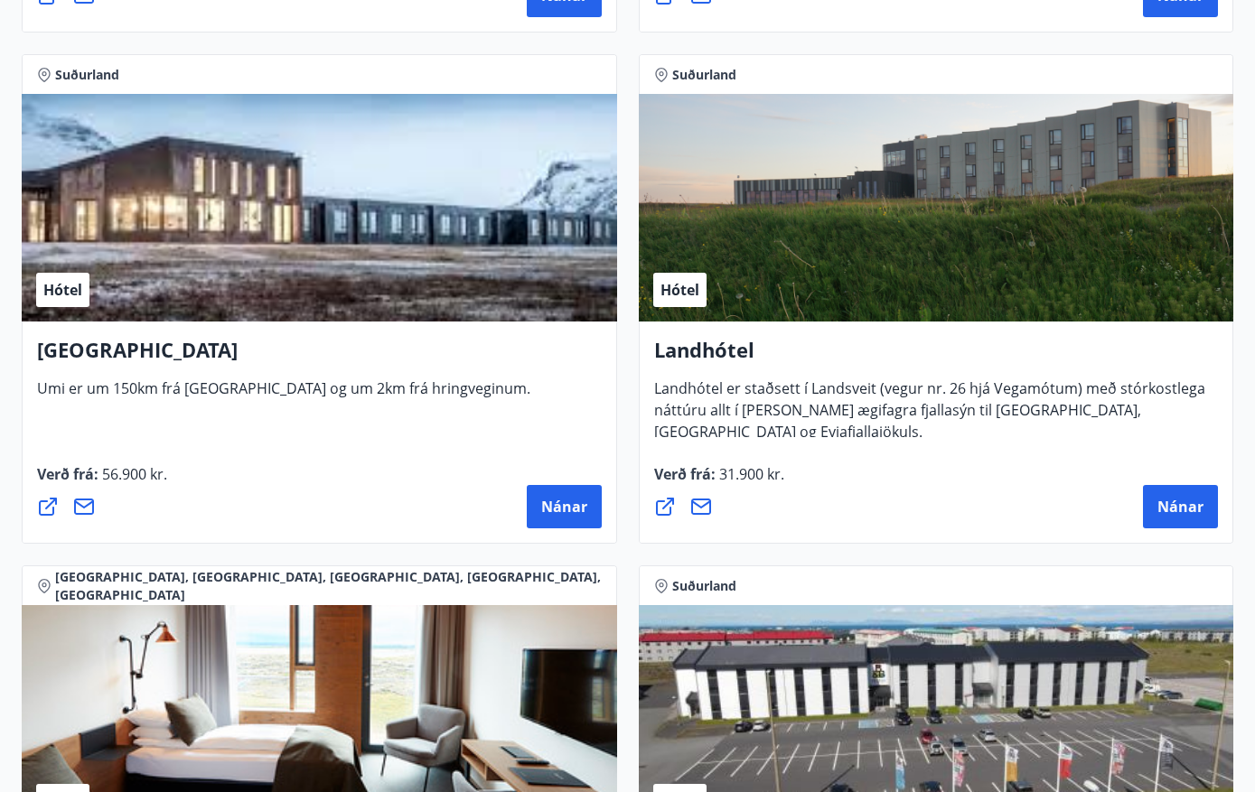
click at [687, 355] on h4 "Landhótel" at bounding box center [936, 357] width 564 height 42
copy h4 "Landhótel"
